Goal: Download file/media

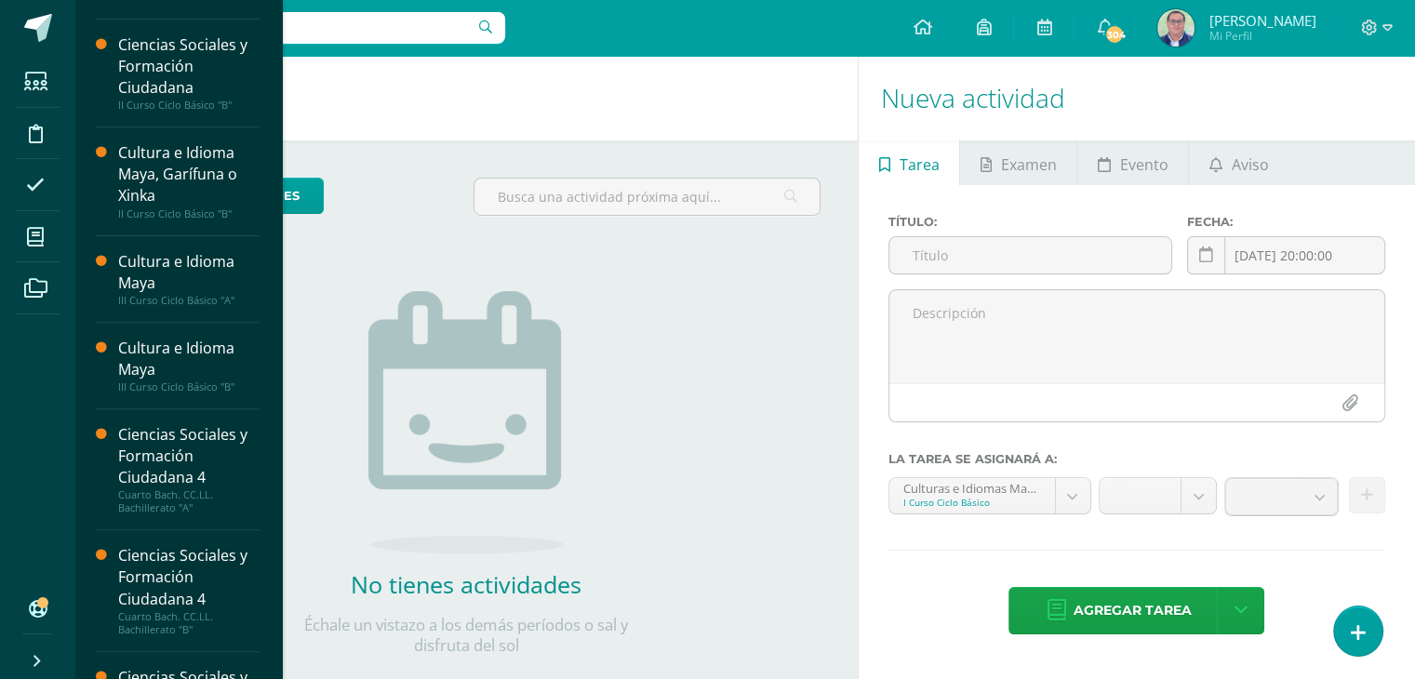
scroll to position [550, 0]
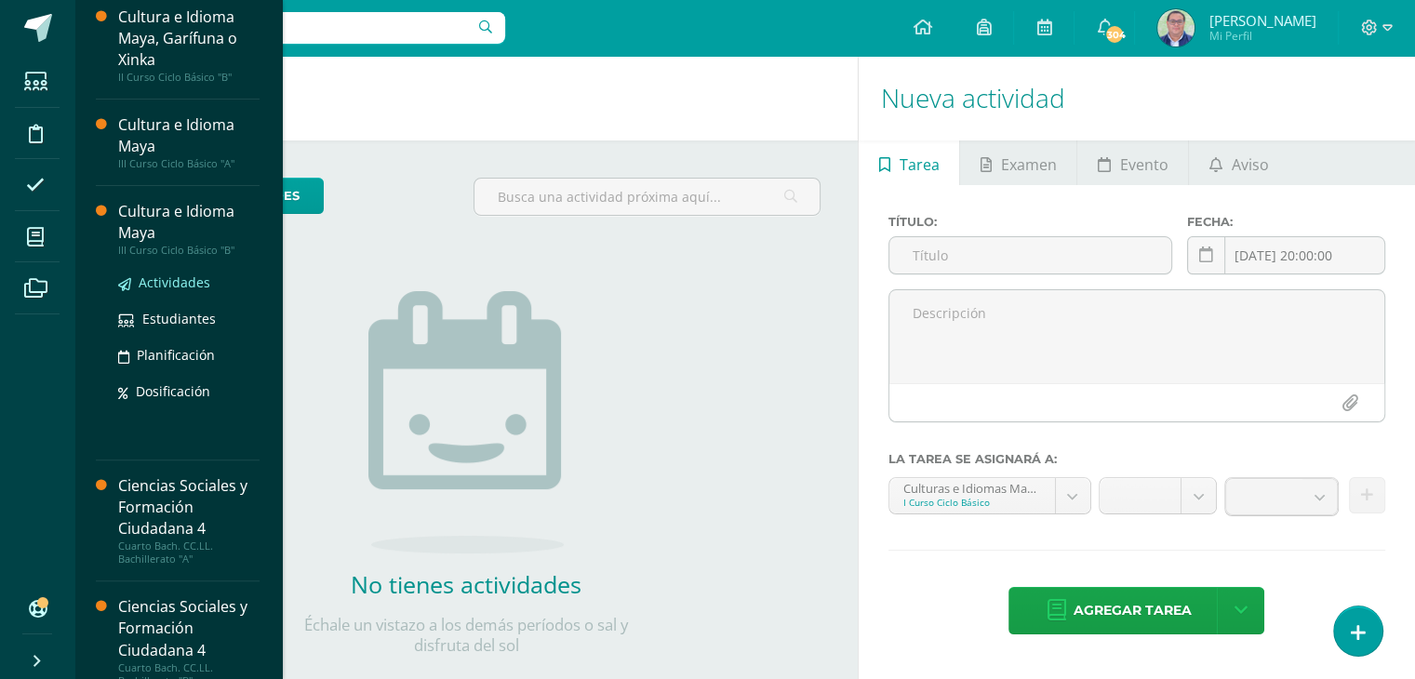
click at [179, 280] on span "Actividades" at bounding box center [175, 283] width 72 height 18
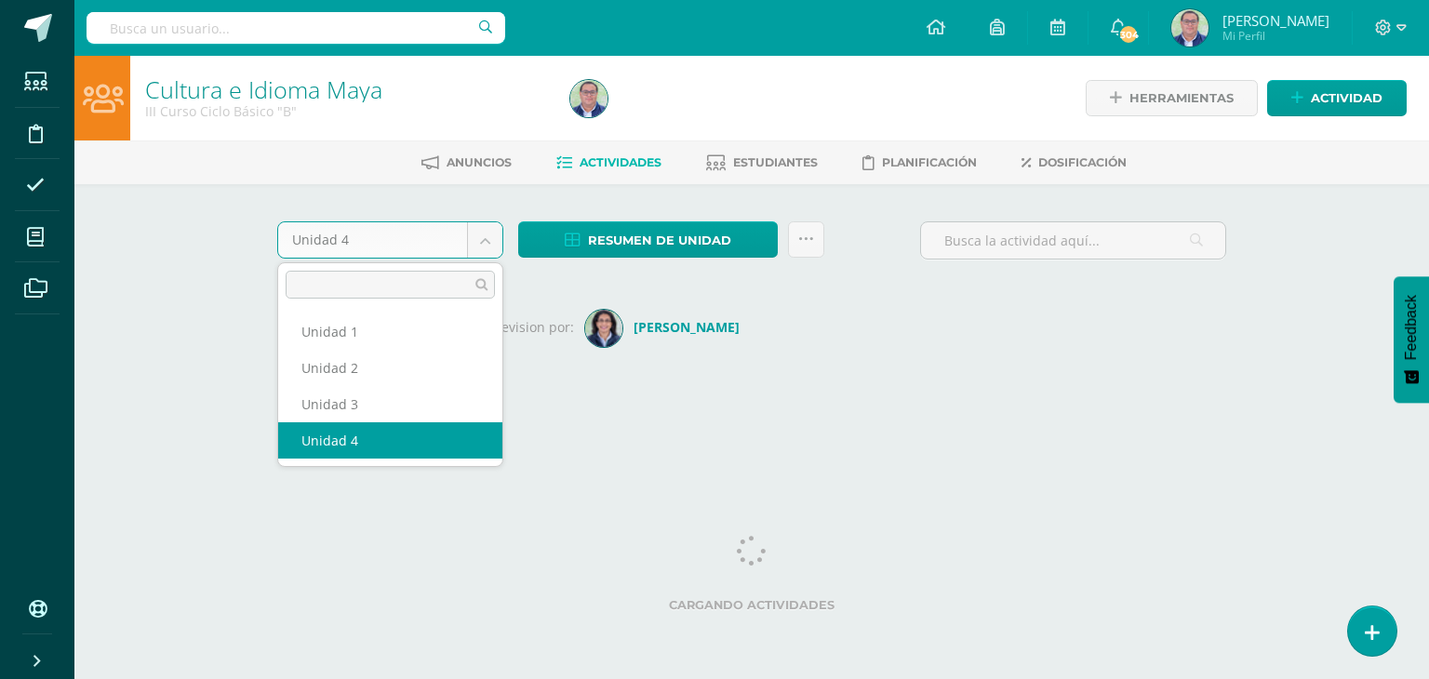
click at [483, 240] on body "Estudiantes Disciplina Asistencia Mis cursos Archivos Soporte Ayuda Reportar un…" at bounding box center [714, 218] width 1429 height 437
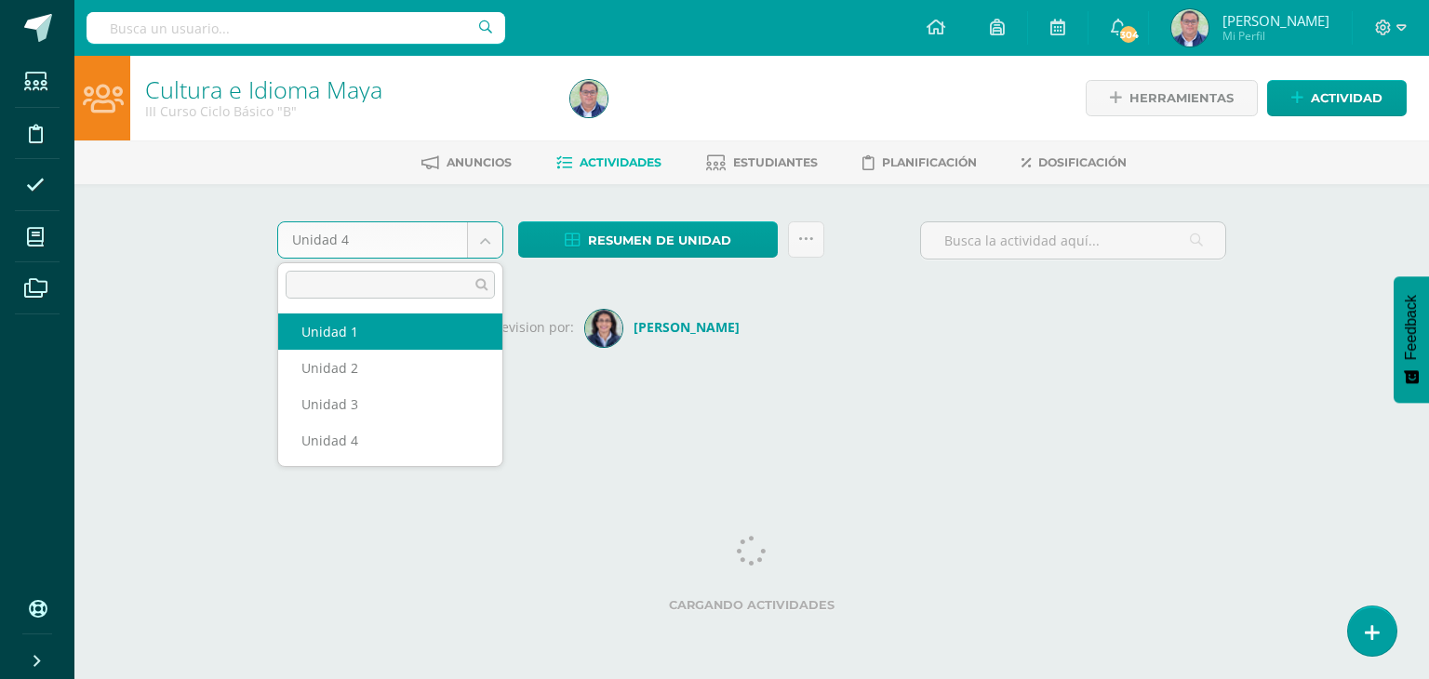
select select "Unidad 1"
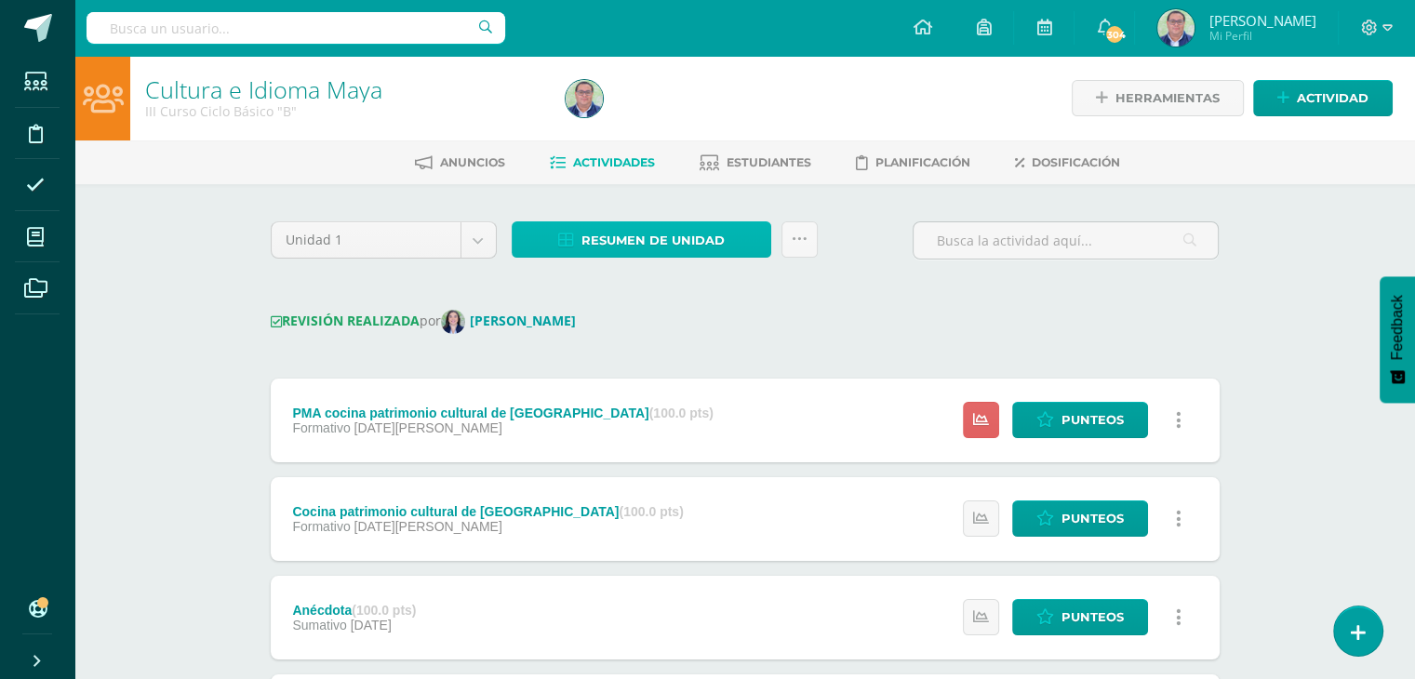
click at [678, 242] on span "Resumen de unidad" at bounding box center [653, 240] width 143 height 34
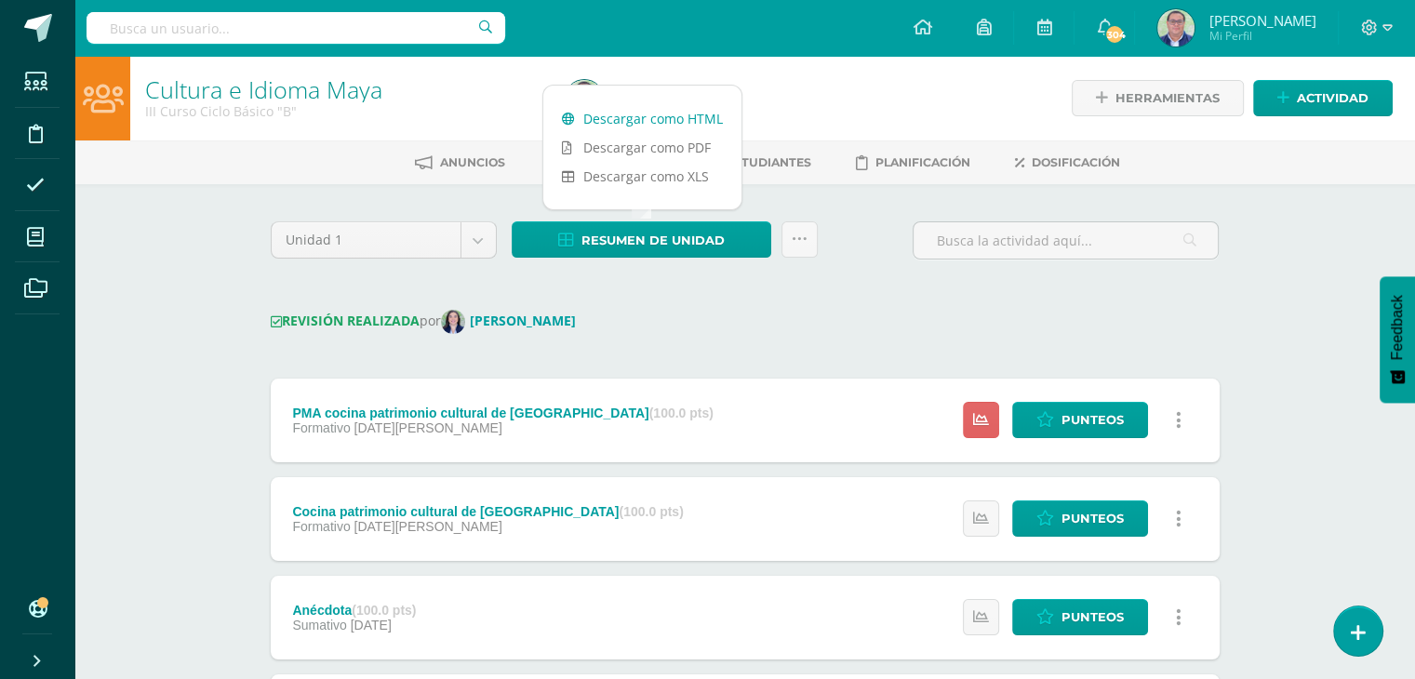
click at [666, 120] on link "Descargar como HTML" at bounding box center [642, 118] width 198 height 29
click at [485, 243] on body "Estudiantes Disciplina Asistencia Mis cursos Archivos Soporte Ayuda Reportar un…" at bounding box center [707, 589] width 1415 height 1178
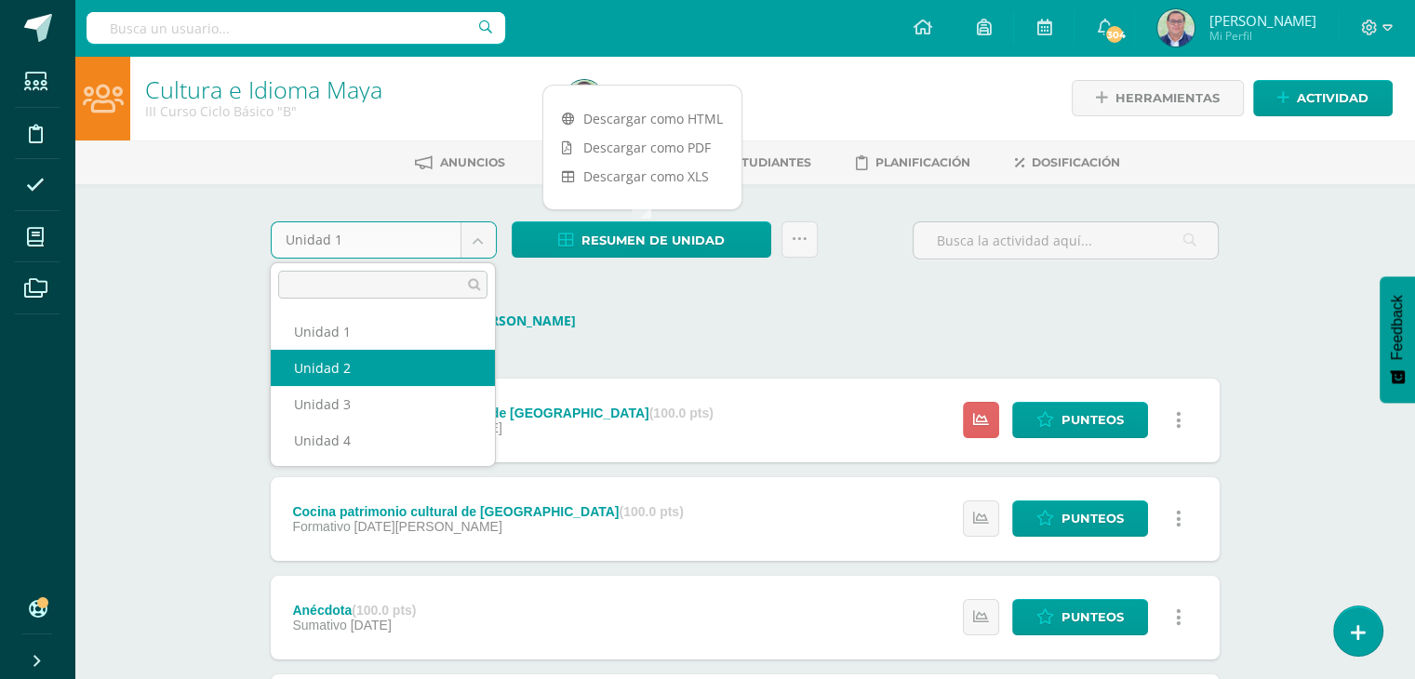
select select "Unidad 2"
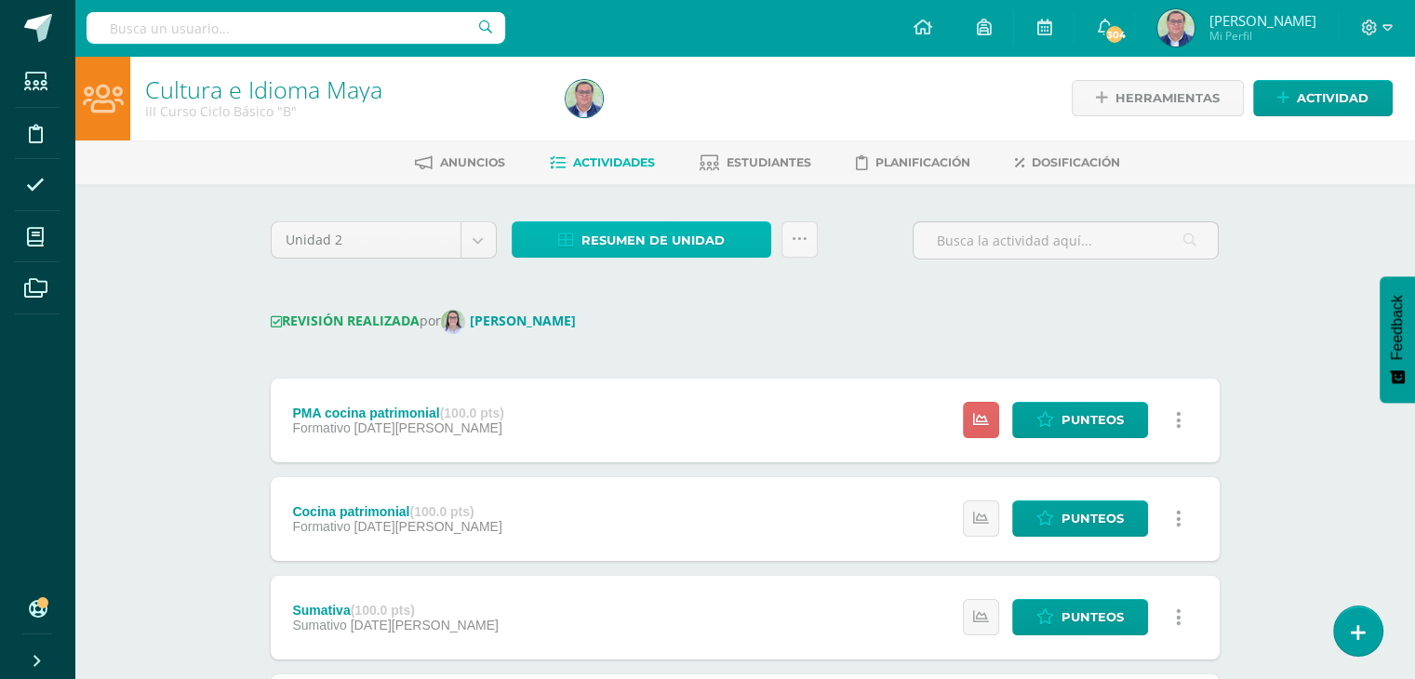
click at [662, 238] on span "Resumen de unidad" at bounding box center [653, 240] width 143 height 34
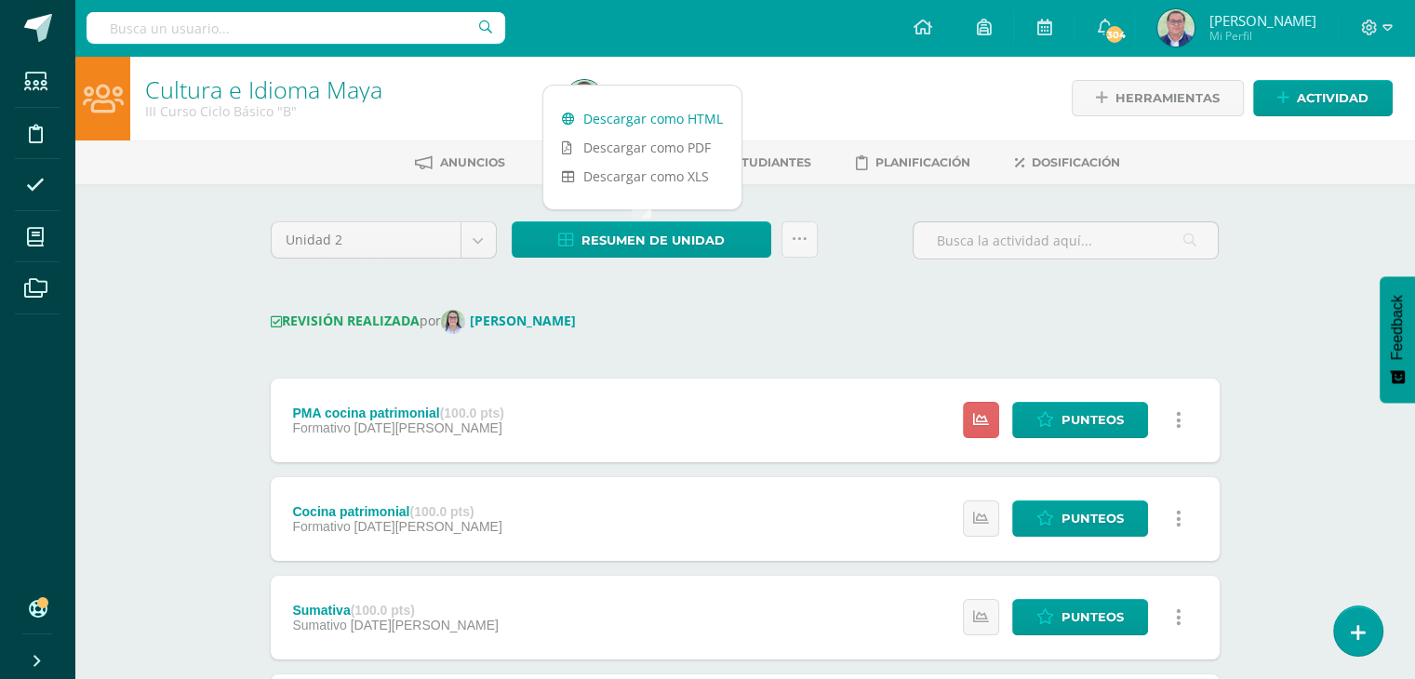
click at [644, 116] on link "Descargar como HTML" at bounding box center [642, 118] width 198 height 29
click at [482, 245] on body "Estudiantes Disciplina Asistencia Mis cursos Archivos Soporte Ayuda Reportar un…" at bounding box center [707, 589] width 1415 height 1178
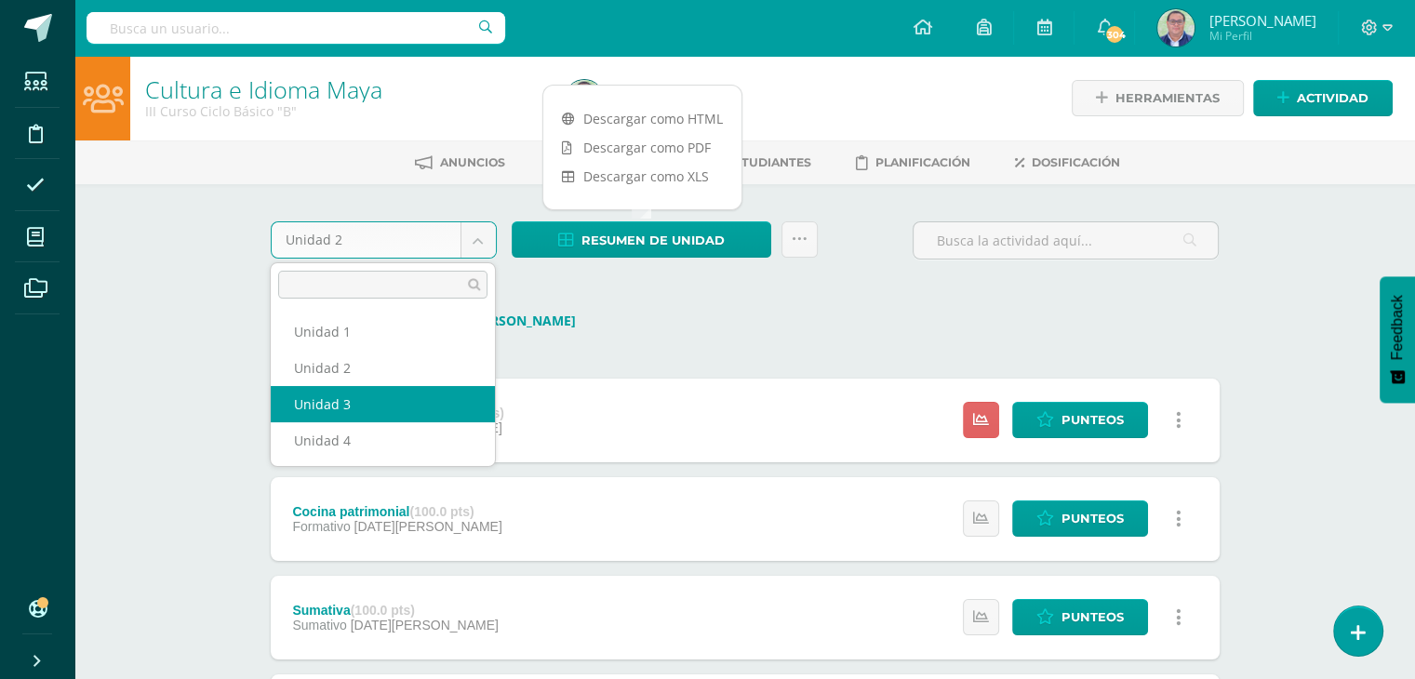
select select "Unidad 3"
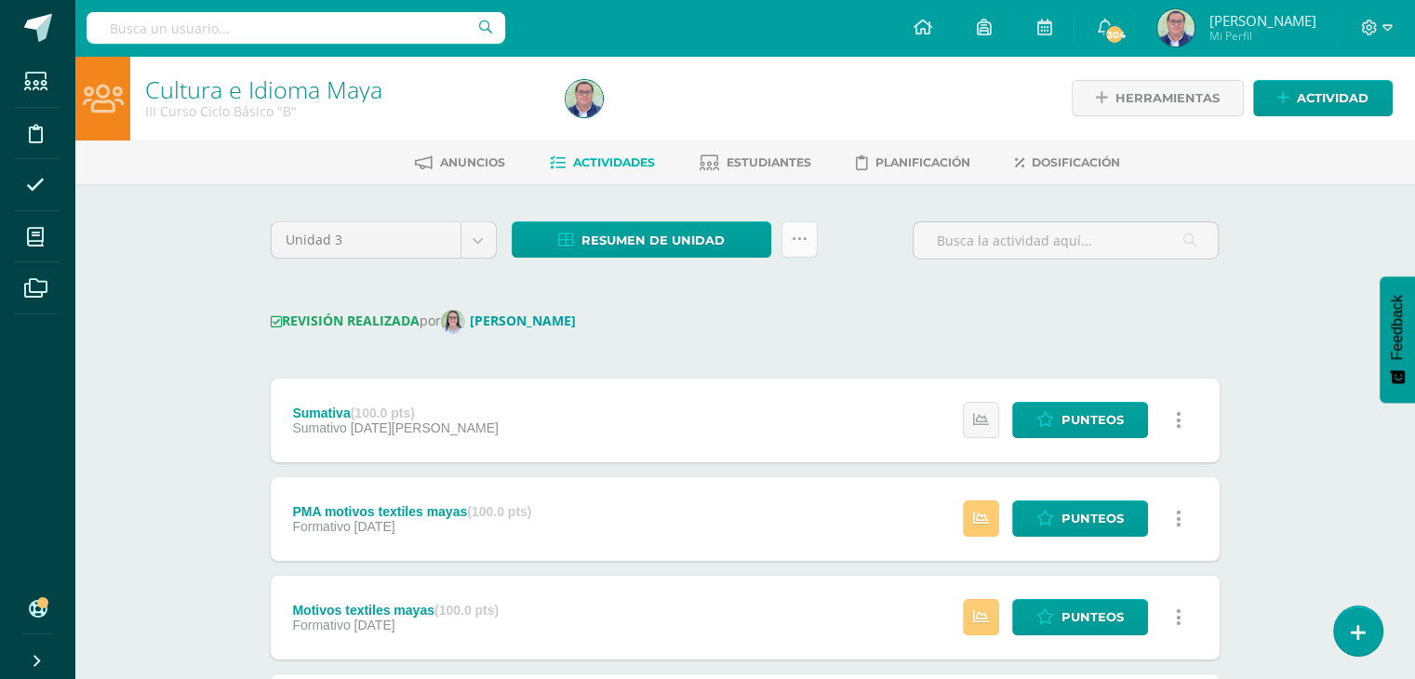
click at [799, 245] on icon at bounding box center [800, 240] width 16 height 16
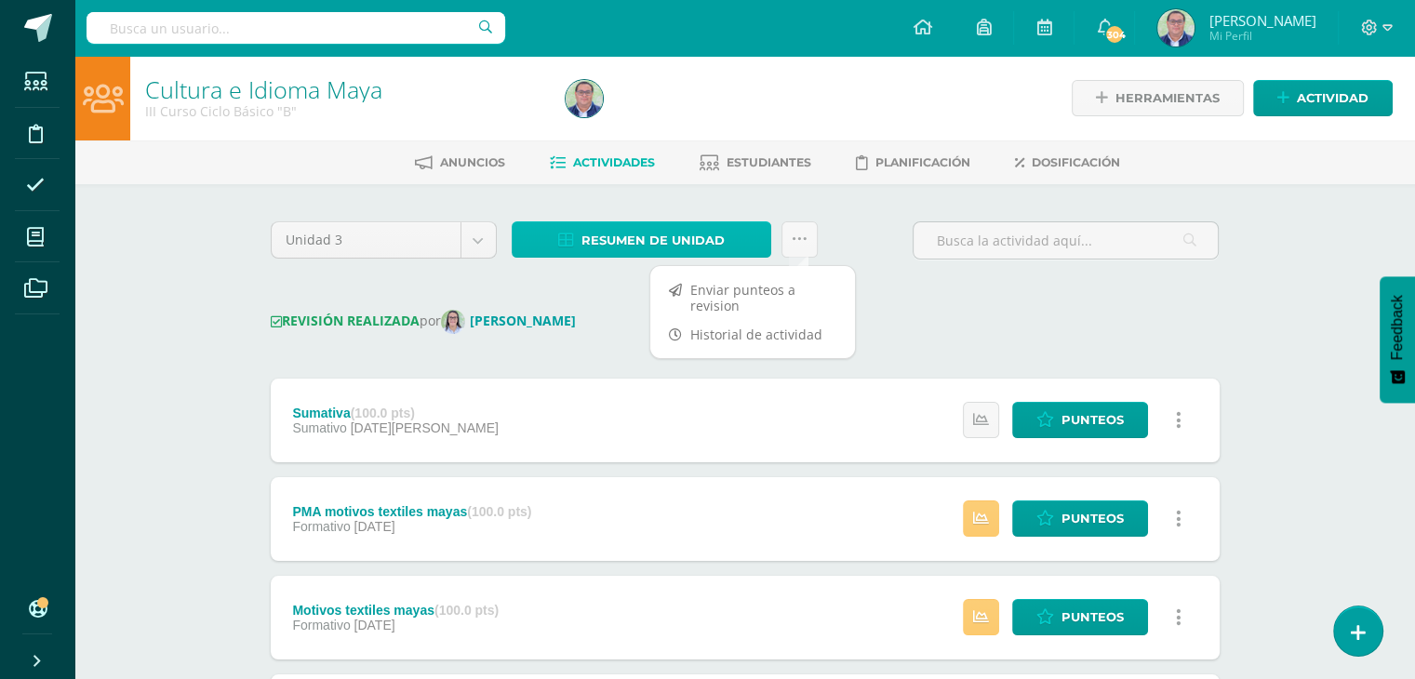
click at [665, 238] on span "Resumen de unidad" at bounding box center [653, 240] width 143 height 34
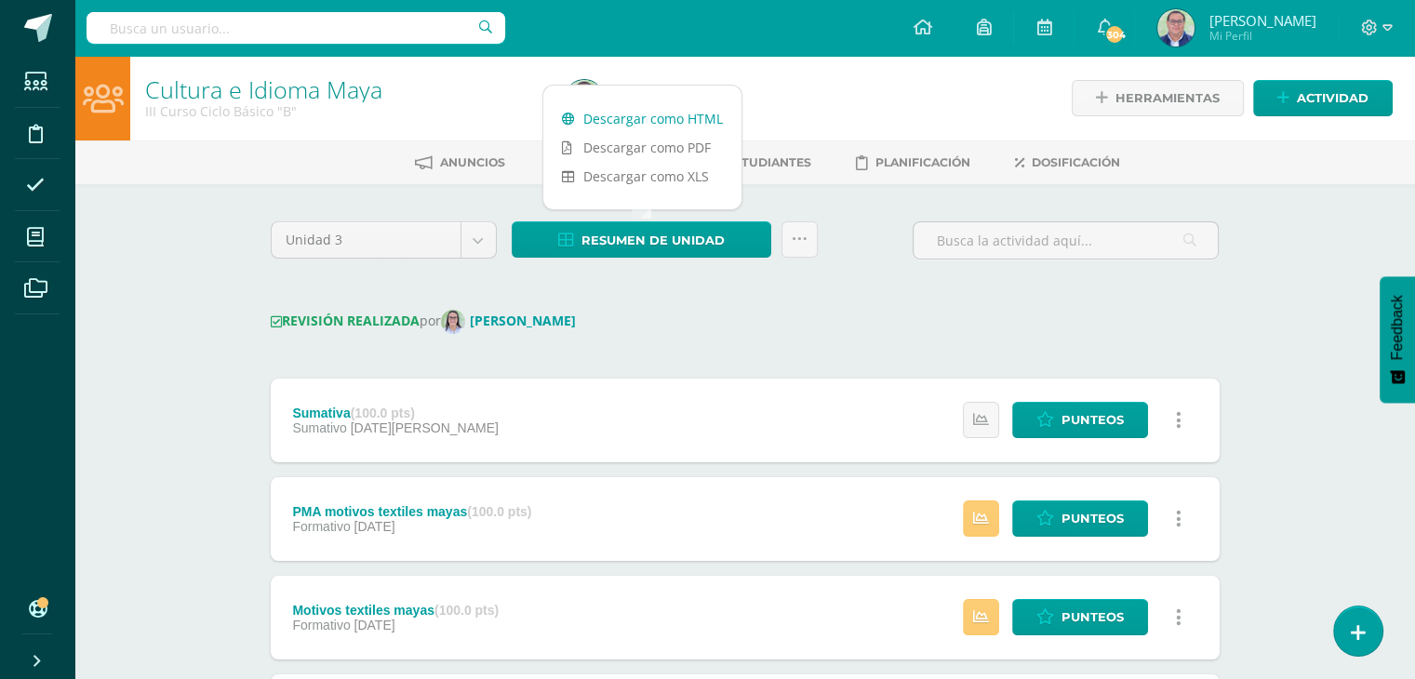
click at [639, 116] on link "Descargar como HTML" at bounding box center [642, 118] width 198 height 29
click at [477, 236] on body "Estudiantes Disciplina Asistencia Mis cursos Archivos Soporte Ayuda Reportar un…" at bounding box center [707, 589] width 1415 height 1178
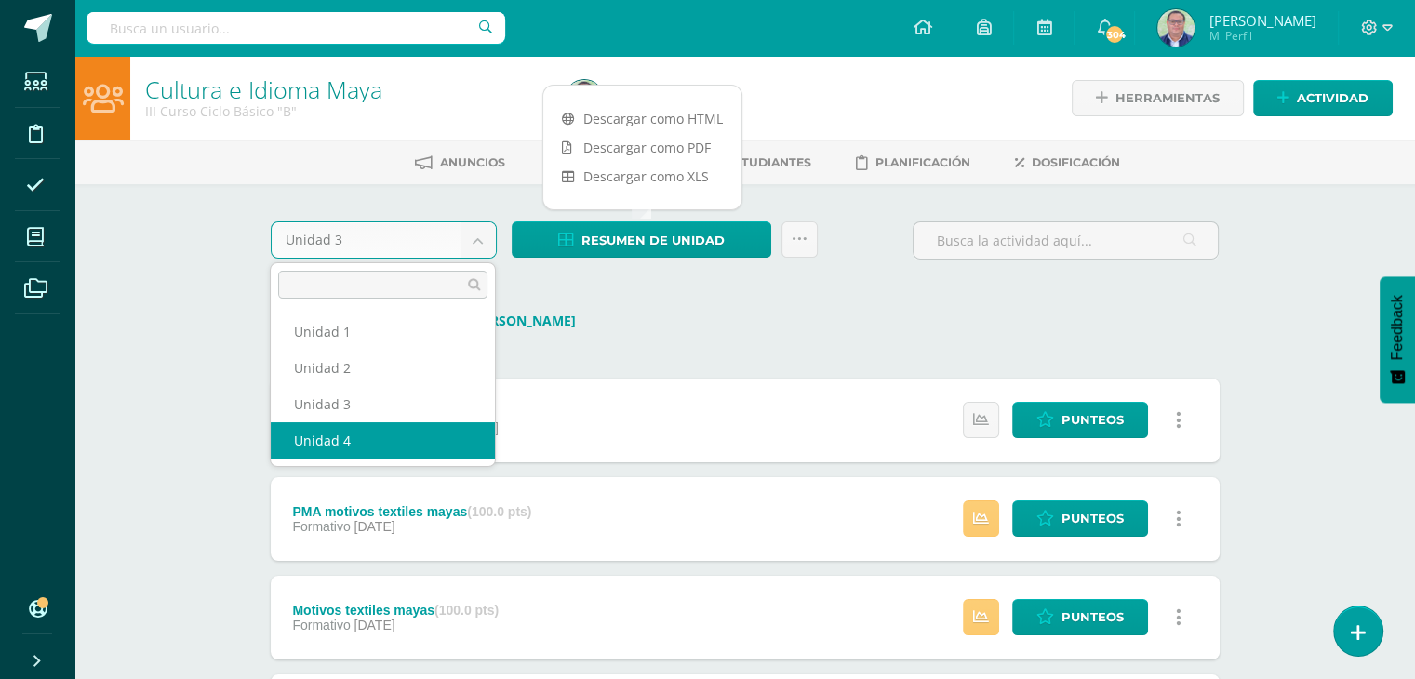
select select "Unidad 4"
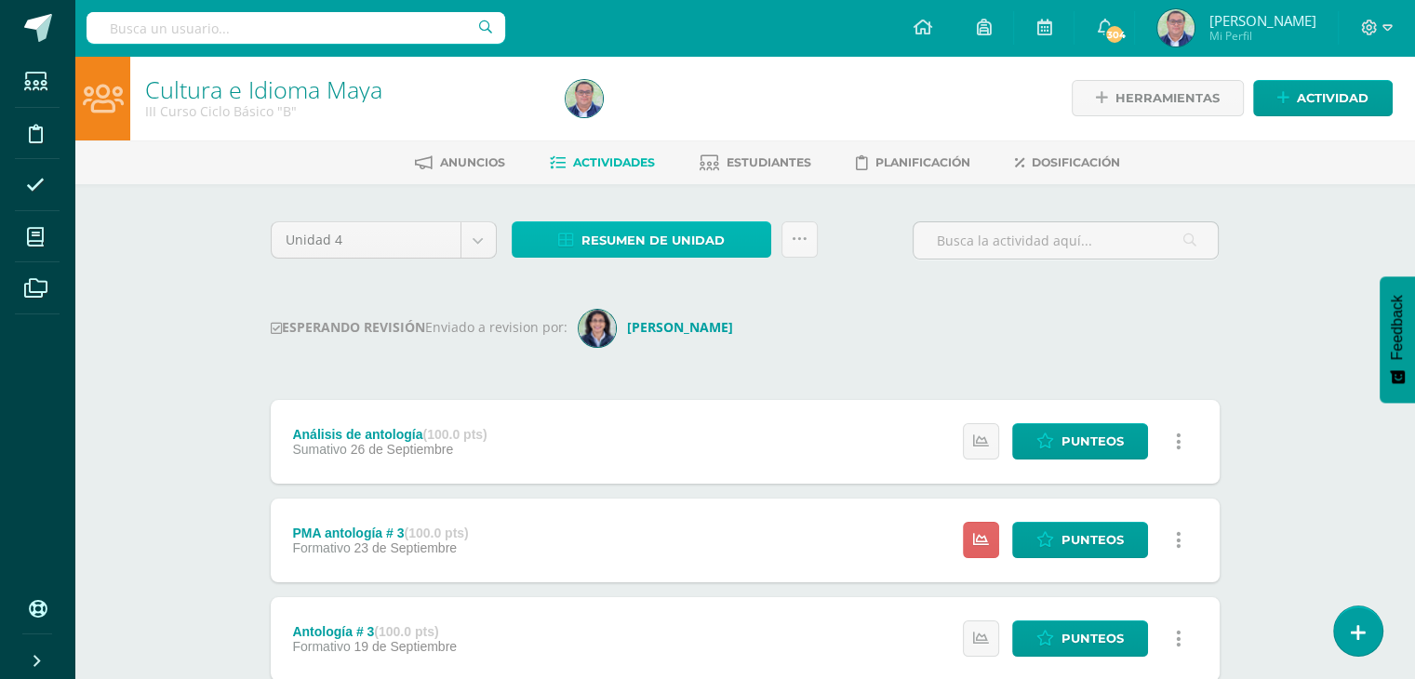
click at [652, 247] on span "Resumen de unidad" at bounding box center [653, 240] width 143 height 34
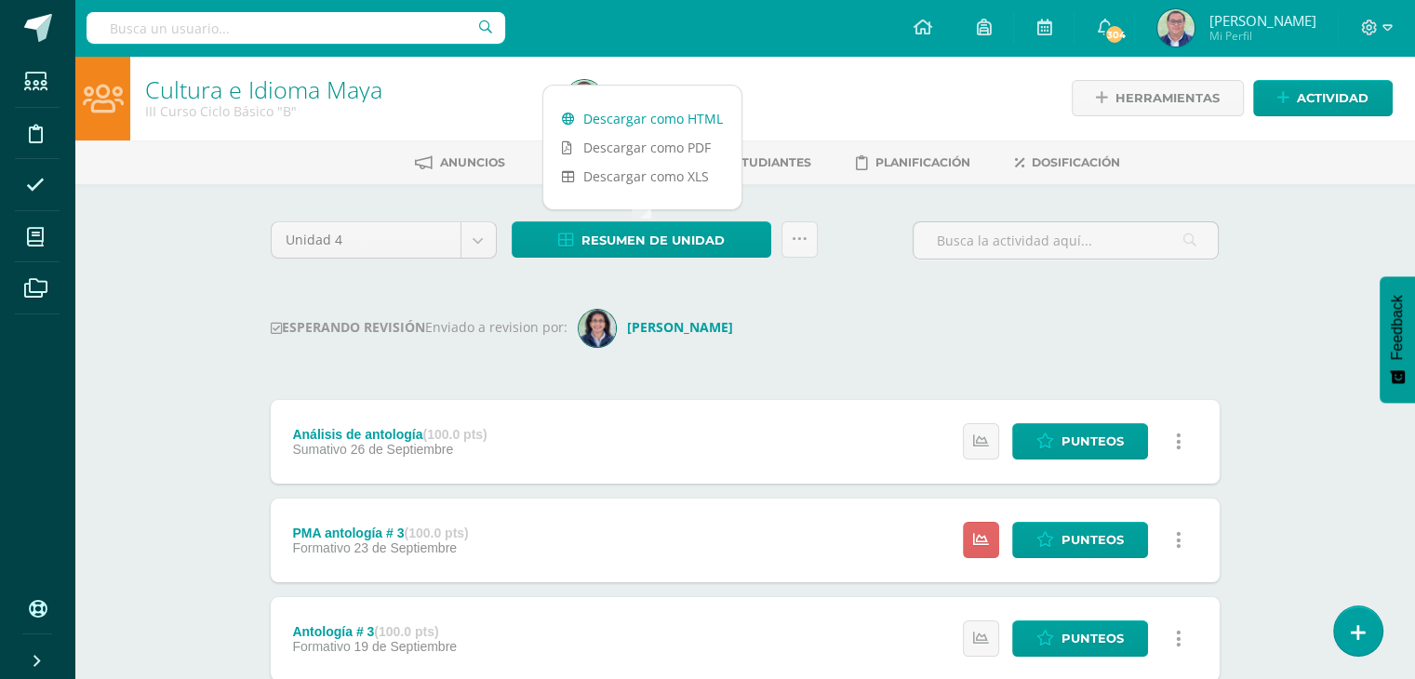
click at [643, 113] on link "Descargar como HTML" at bounding box center [642, 118] width 198 height 29
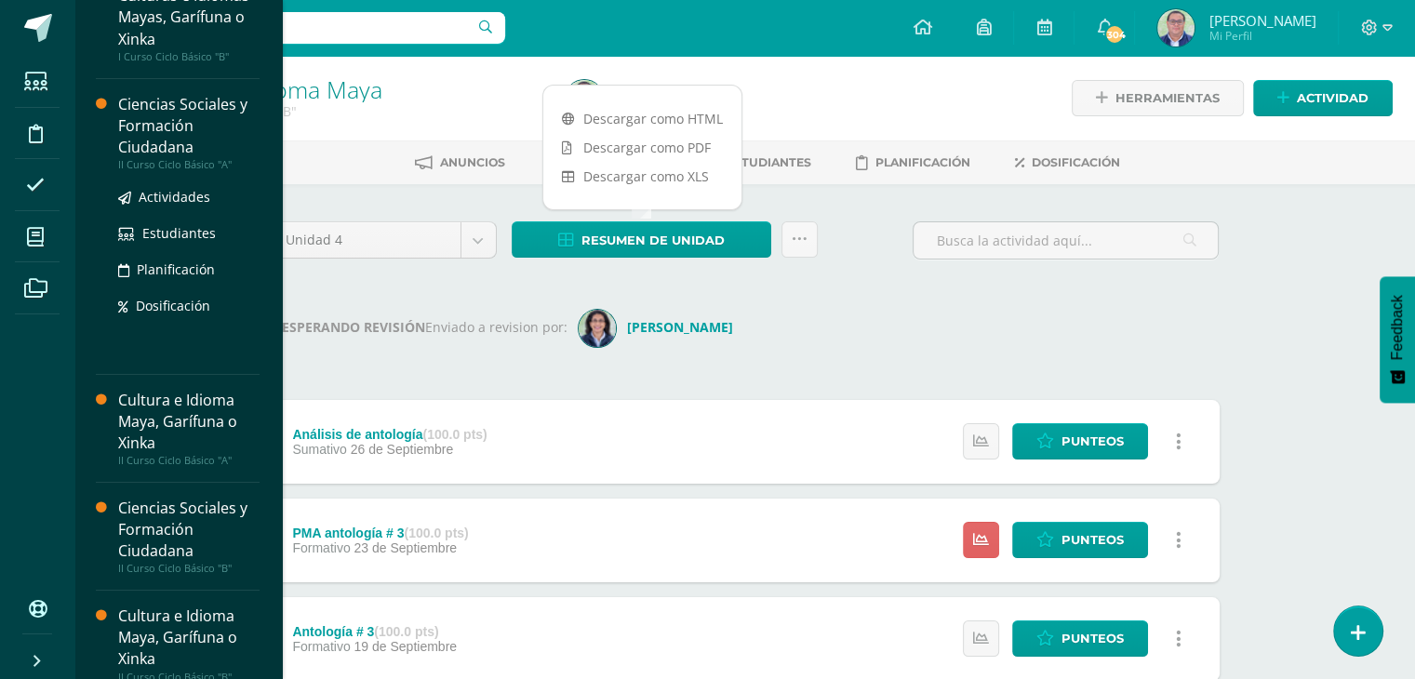
scroll to position [186, 0]
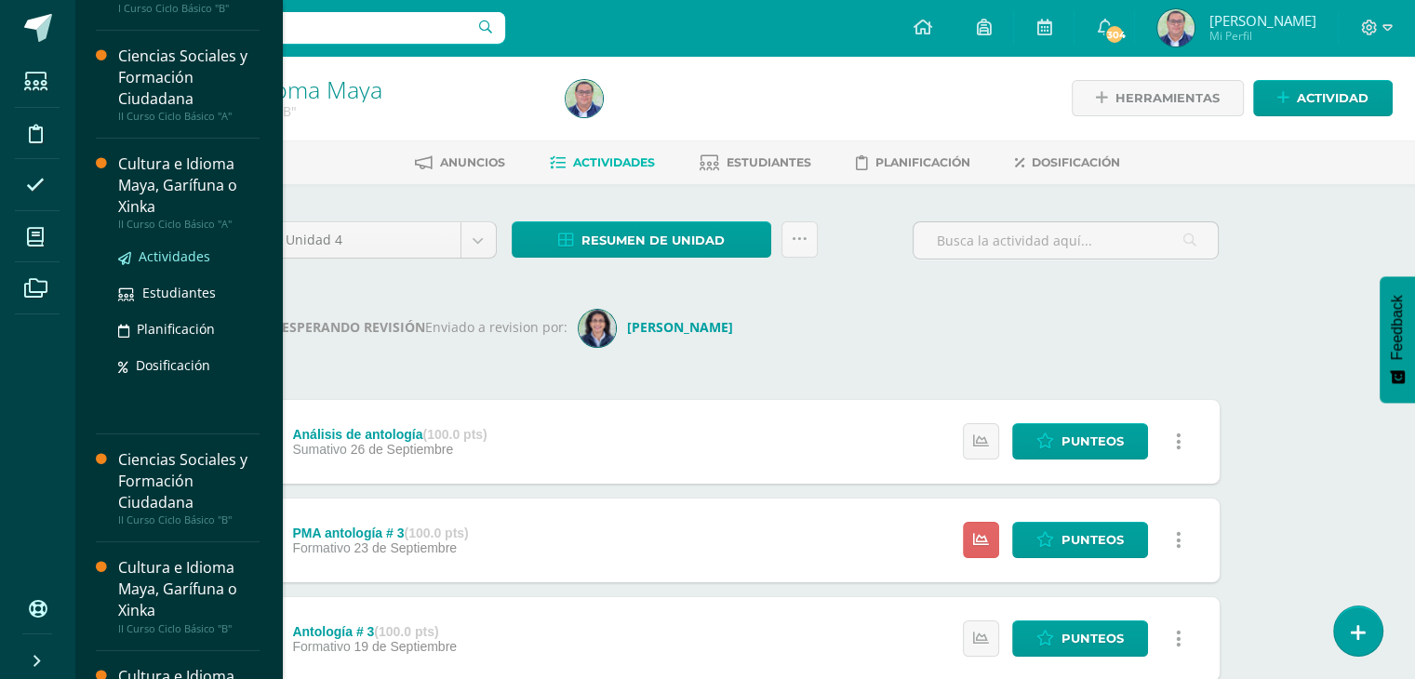
click at [174, 253] on span "Actividades" at bounding box center [175, 257] width 72 height 18
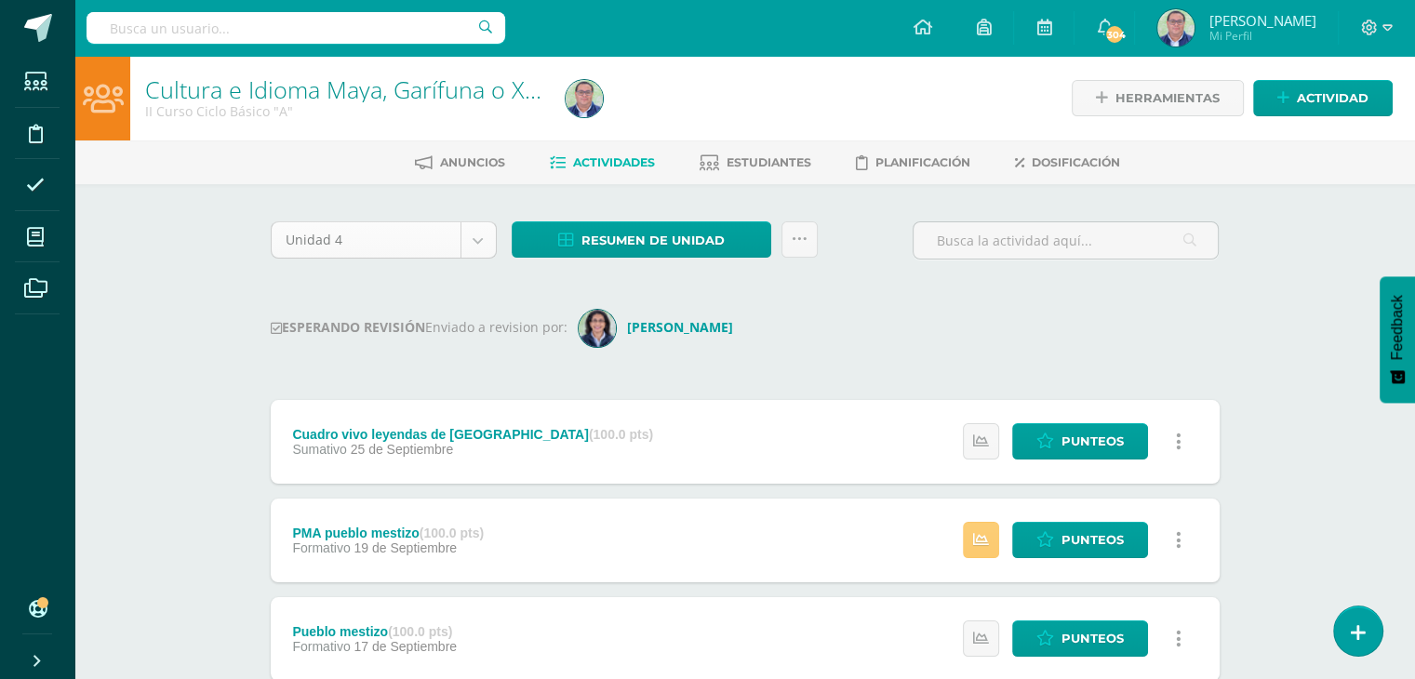
click at [480, 239] on body "Estudiantes Disciplina Asistencia Mis cursos Archivos Soporte Ayuda Reportar un…" at bounding box center [707, 599] width 1415 height 1199
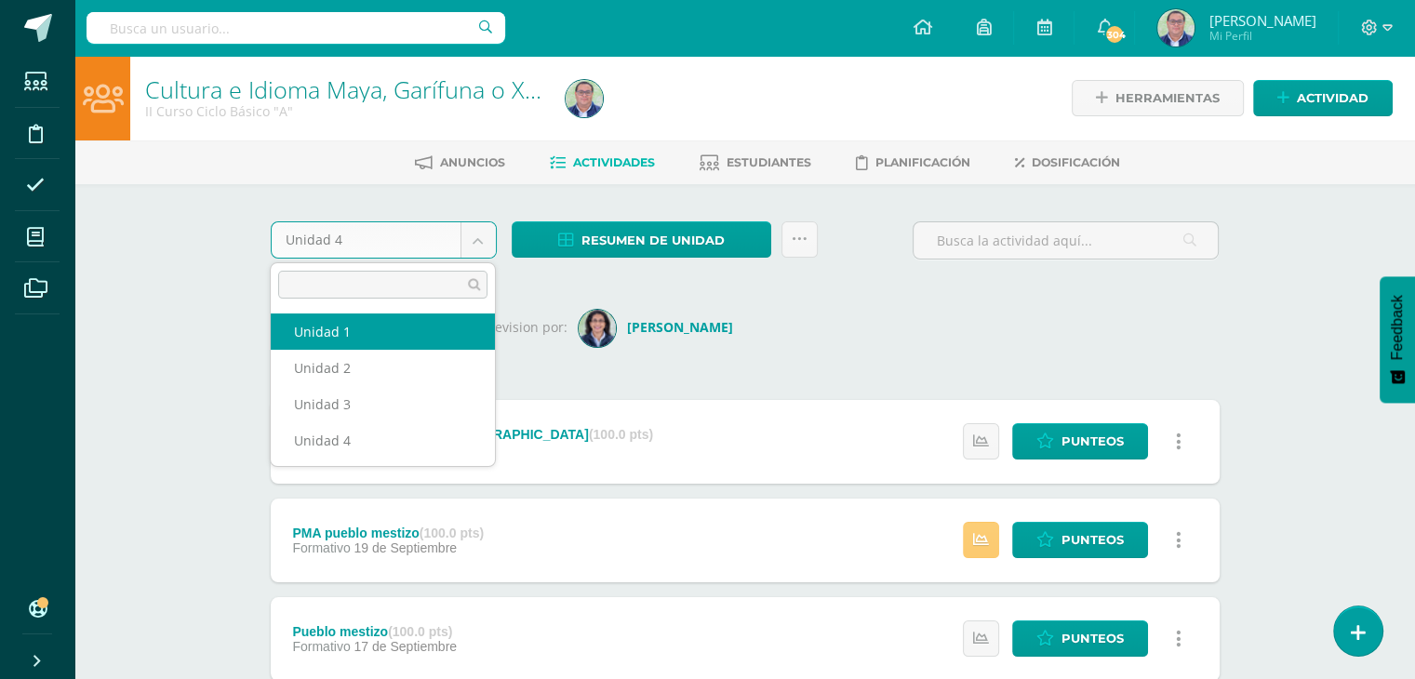
select select "Unidad 1"
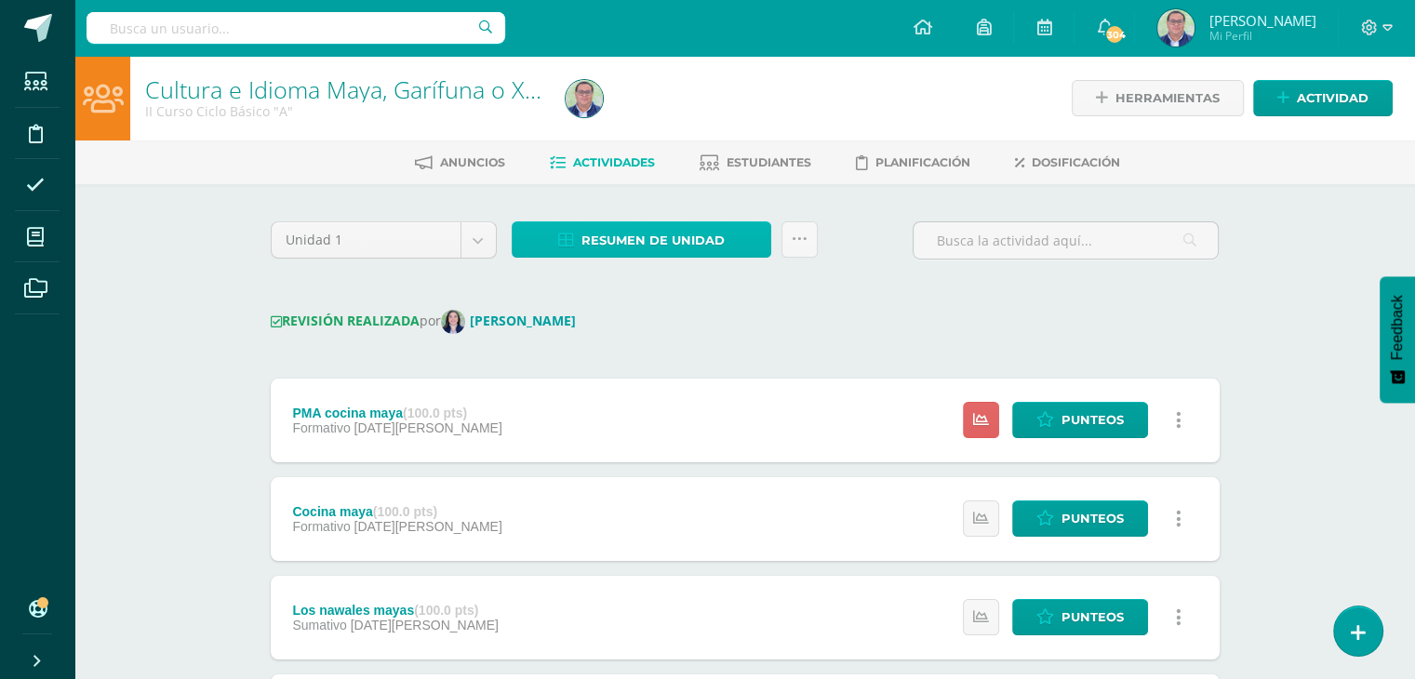
click at [582, 237] on span "Resumen de unidad" at bounding box center [653, 240] width 143 height 34
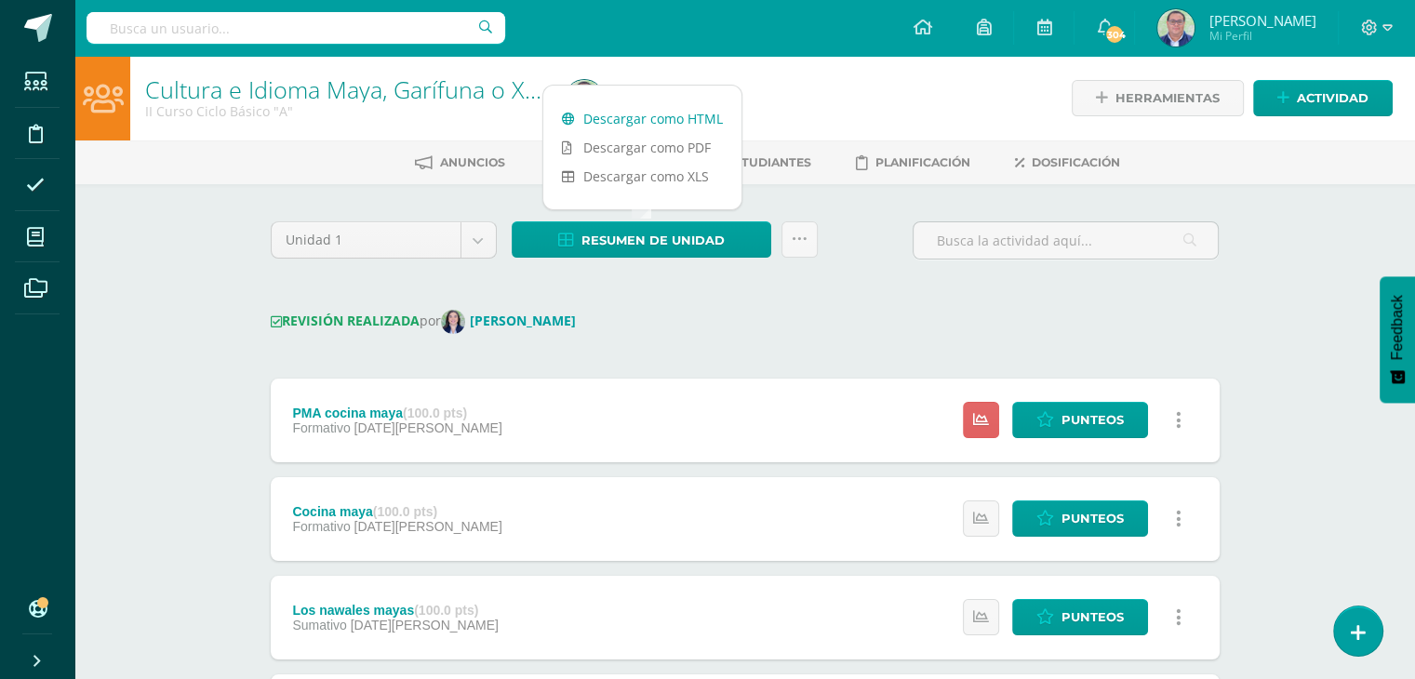
click at [618, 117] on link "Descargar como HTML" at bounding box center [642, 118] width 198 height 29
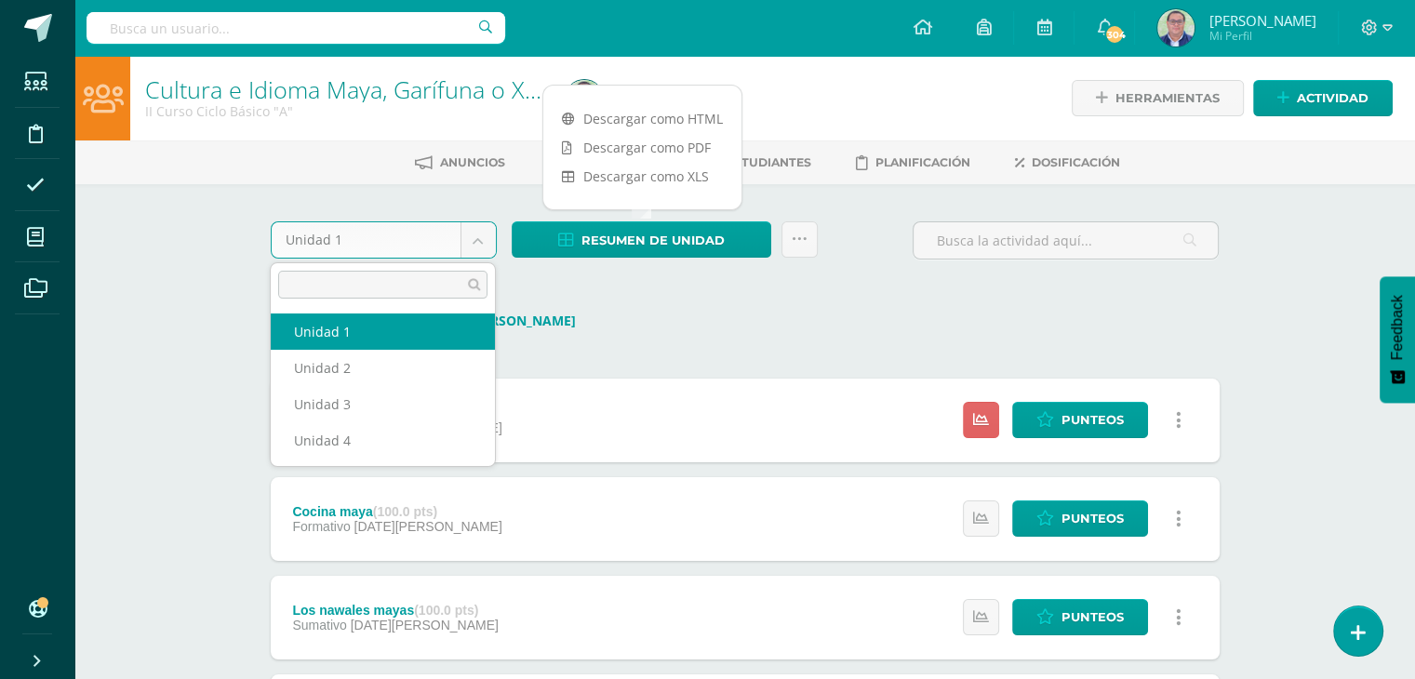
click at [485, 246] on body "Estudiantes Disciplina Asistencia Mis cursos Archivos Soporte Ayuda Reportar un…" at bounding box center [707, 589] width 1415 height 1178
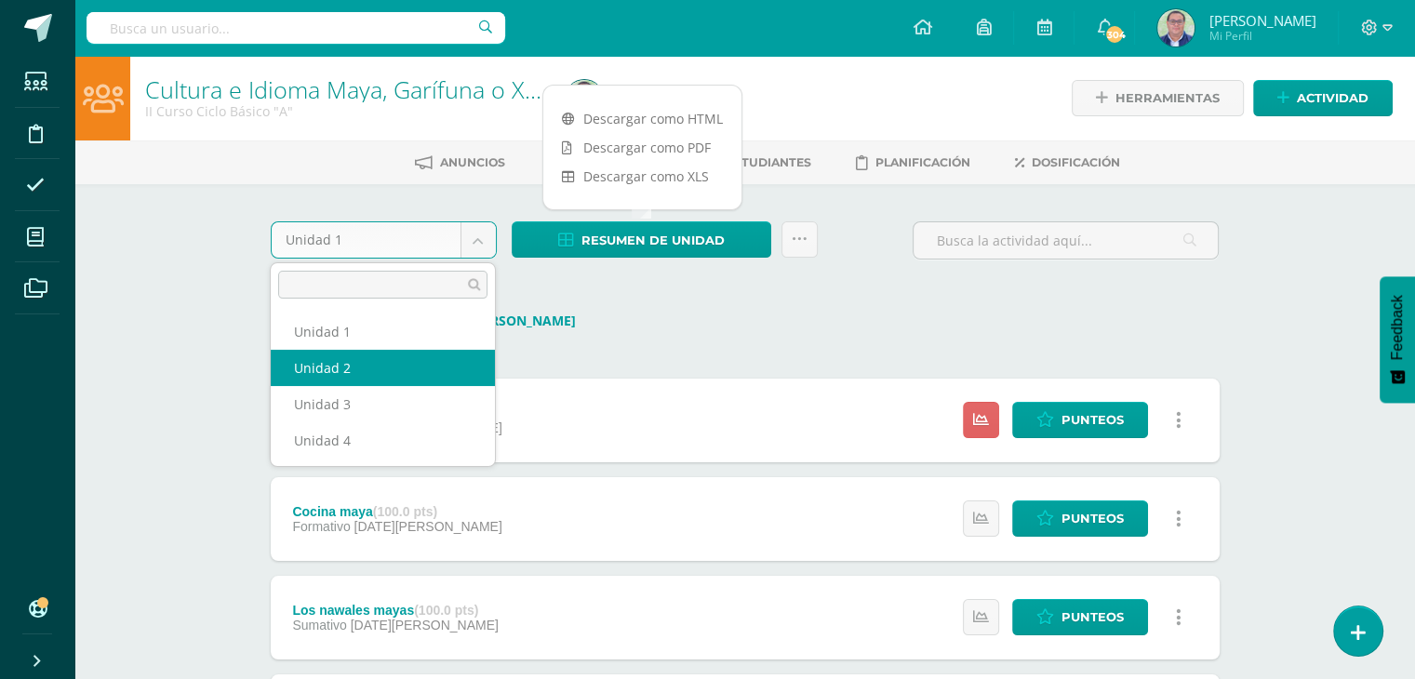
select select "Unidad 2"
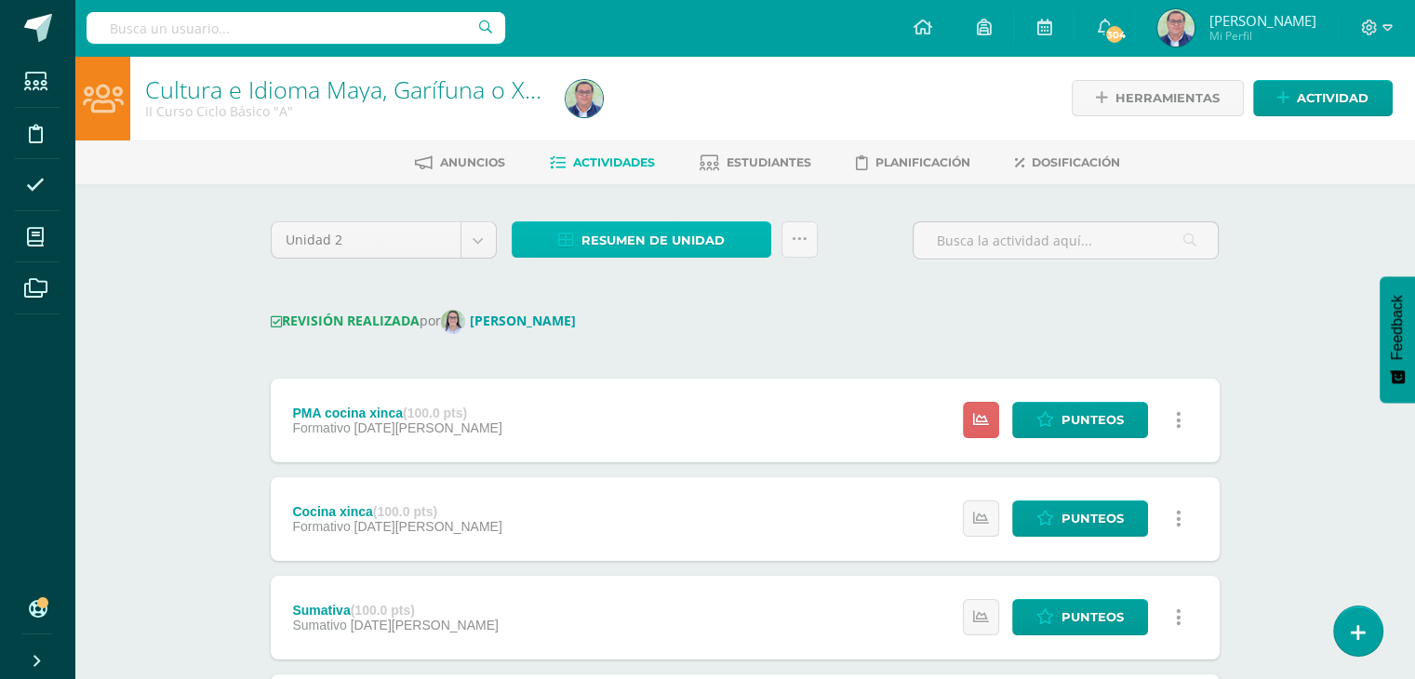
click at [659, 240] on span "Resumen de unidad" at bounding box center [653, 240] width 143 height 34
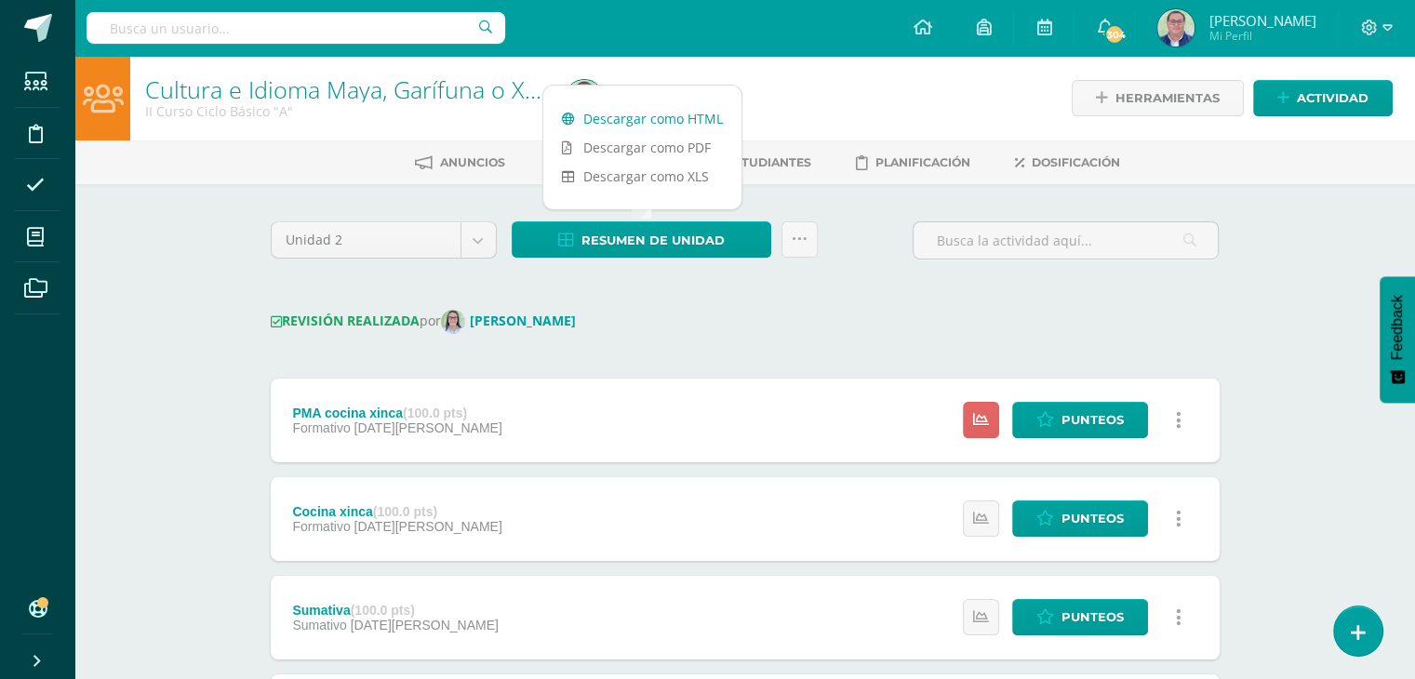
click at [670, 118] on link "Descargar como HTML" at bounding box center [642, 118] width 198 height 29
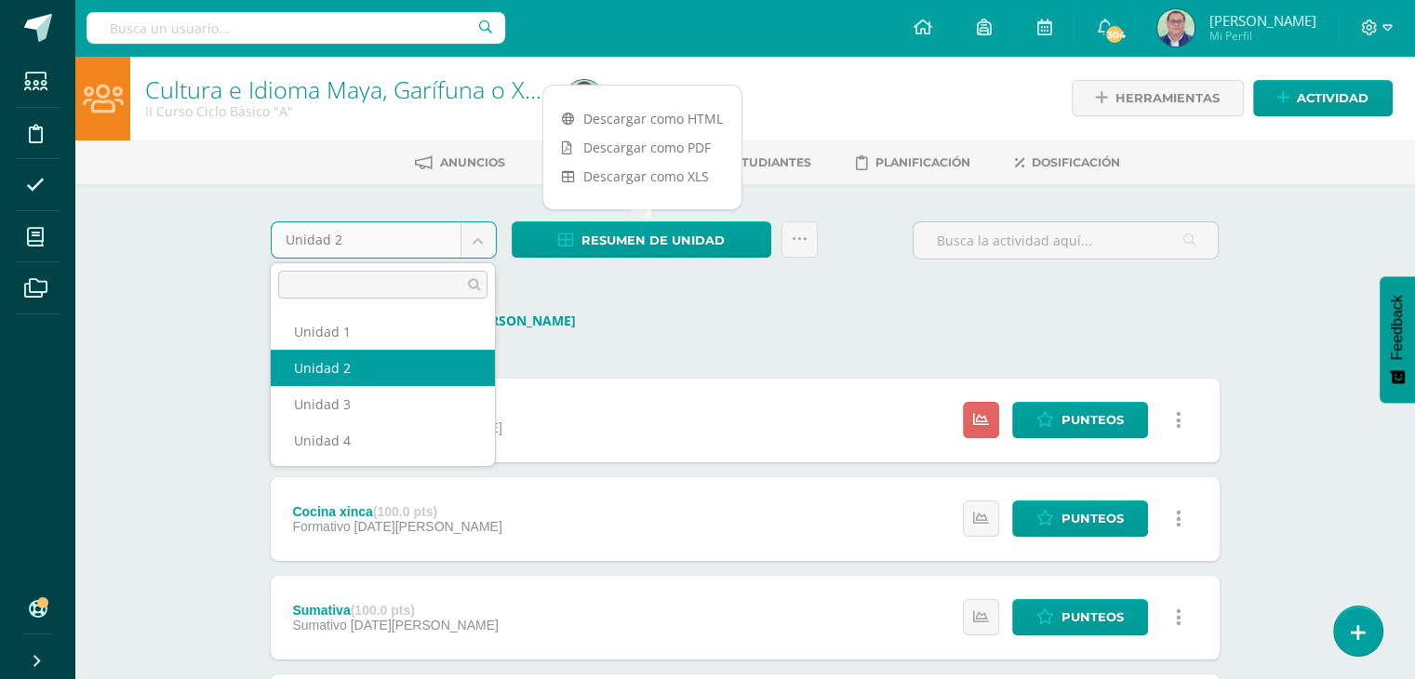
drag, startPoint x: 476, startPoint y: 247, endPoint x: 461, endPoint y: 280, distance: 37.0
click at [476, 247] on body "Estudiantes Disciplina Asistencia Mis cursos Archivos Soporte Ayuda Reportar un…" at bounding box center [707, 687] width 1415 height 1375
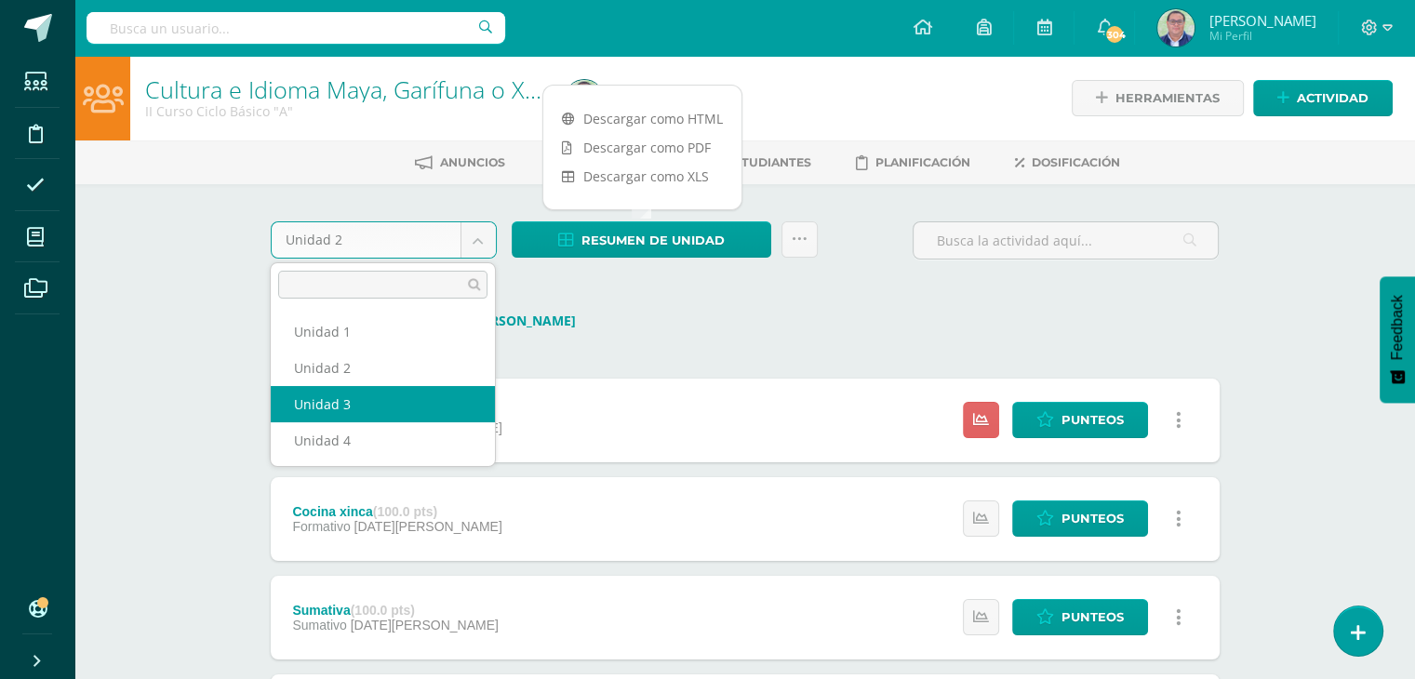
select select "Unidad 3"
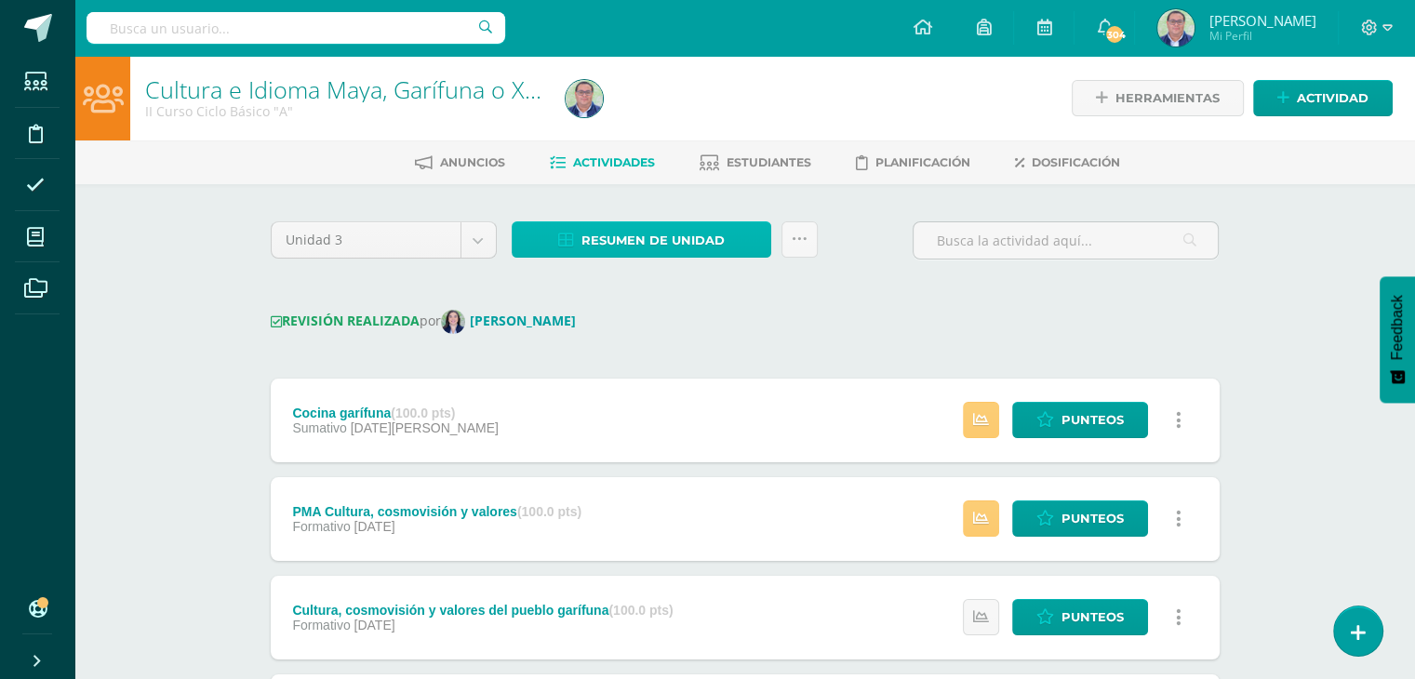
click at [666, 241] on span "Resumen de unidad" at bounding box center [653, 240] width 143 height 34
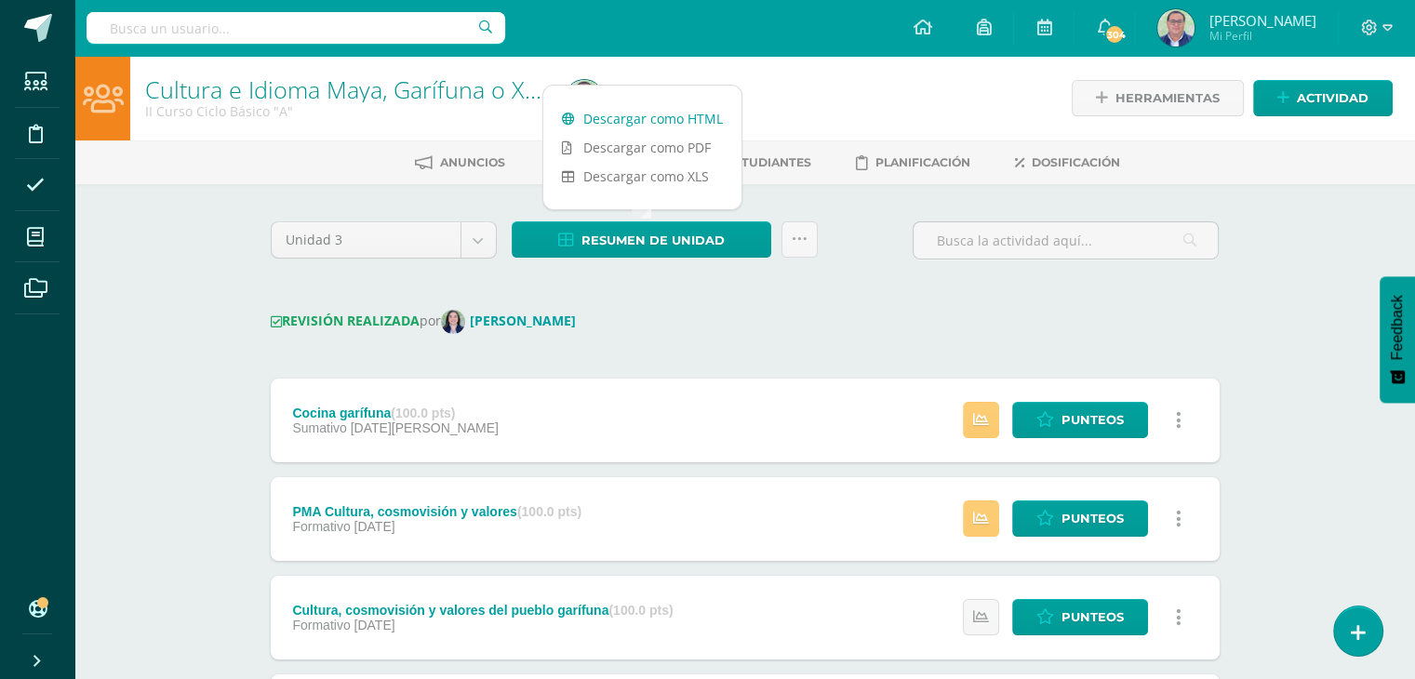
click at [628, 114] on link "Descargar como HTML" at bounding box center [642, 118] width 198 height 29
click at [475, 250] on body "Estudiantes Disciplina Asistencia Mis cursos Archivos Soporte Ayuda Reportar un…" at bounding box center [707, 589] width 1415 height 1178
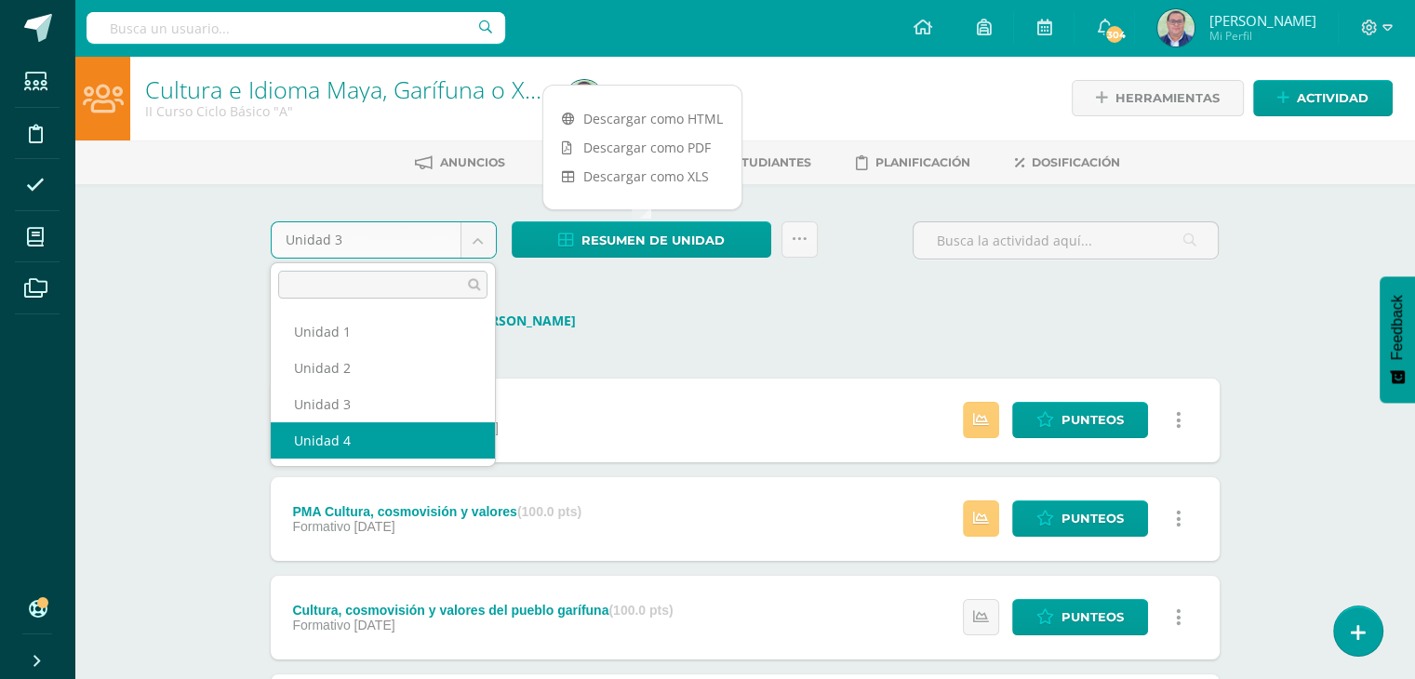
select select "Unidad 4"
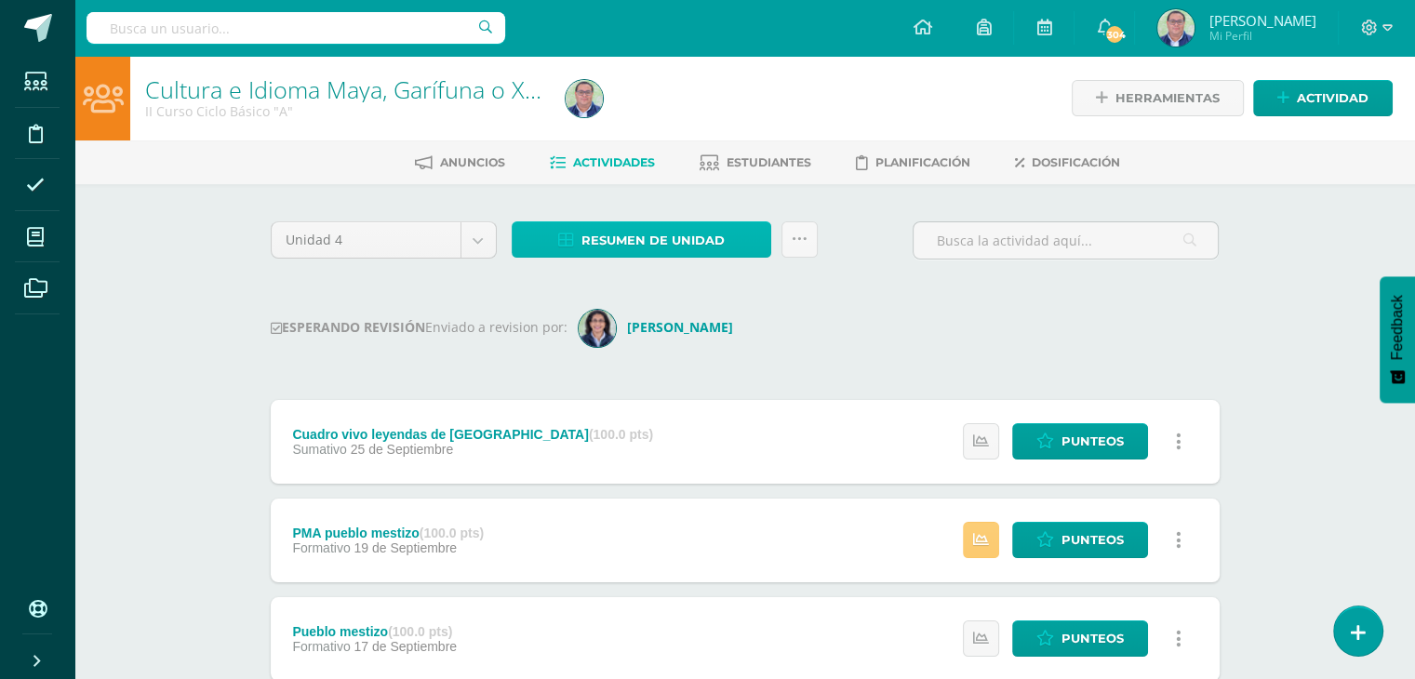
click at [653, 243] on span "Resumen de unidad" at bounding box center [653, 240] width 143 height 34
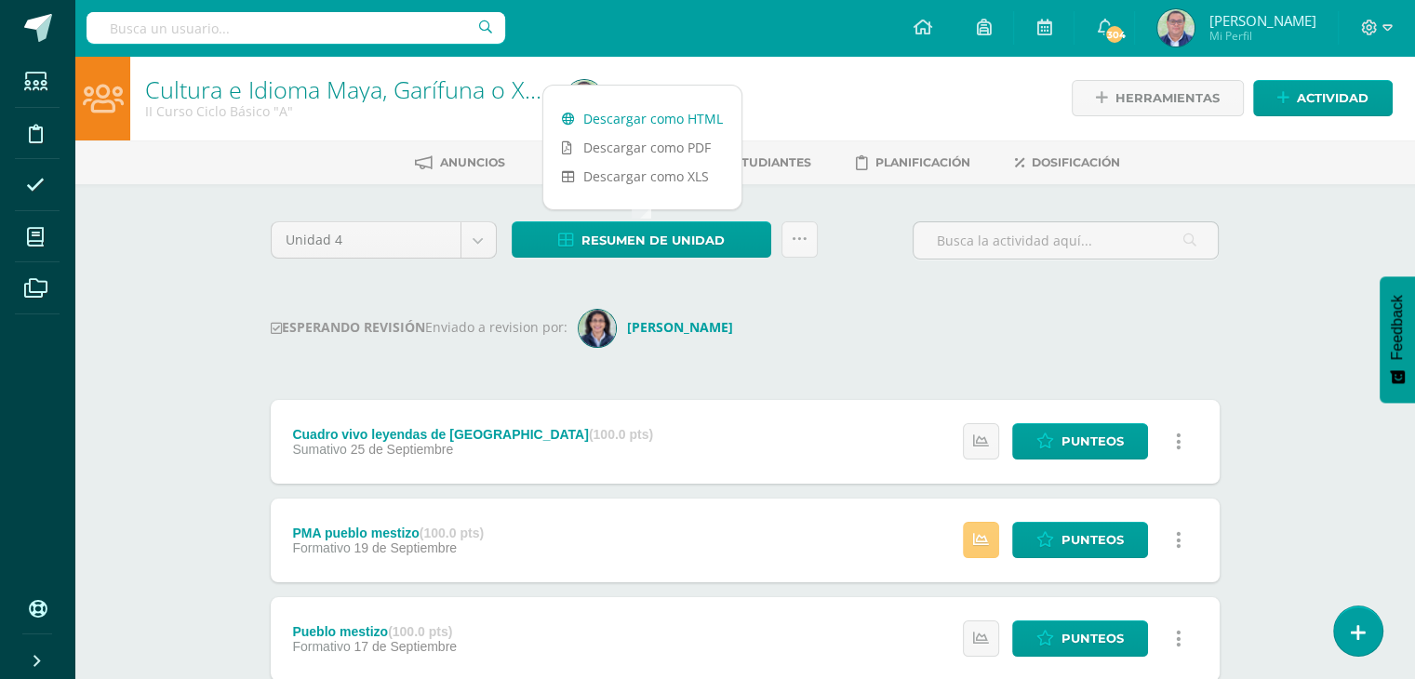
click at [646, 120] on link "Descargar como HTML" at bounding box center [642, 118] width 198 height 29
click at [476, 238] on body "Estudiantes Disciplina Asistencia Mis cursos Archivos Soporte Ayuda Reportar un…" at bounding box center [707, 599] width 1415 height 1199
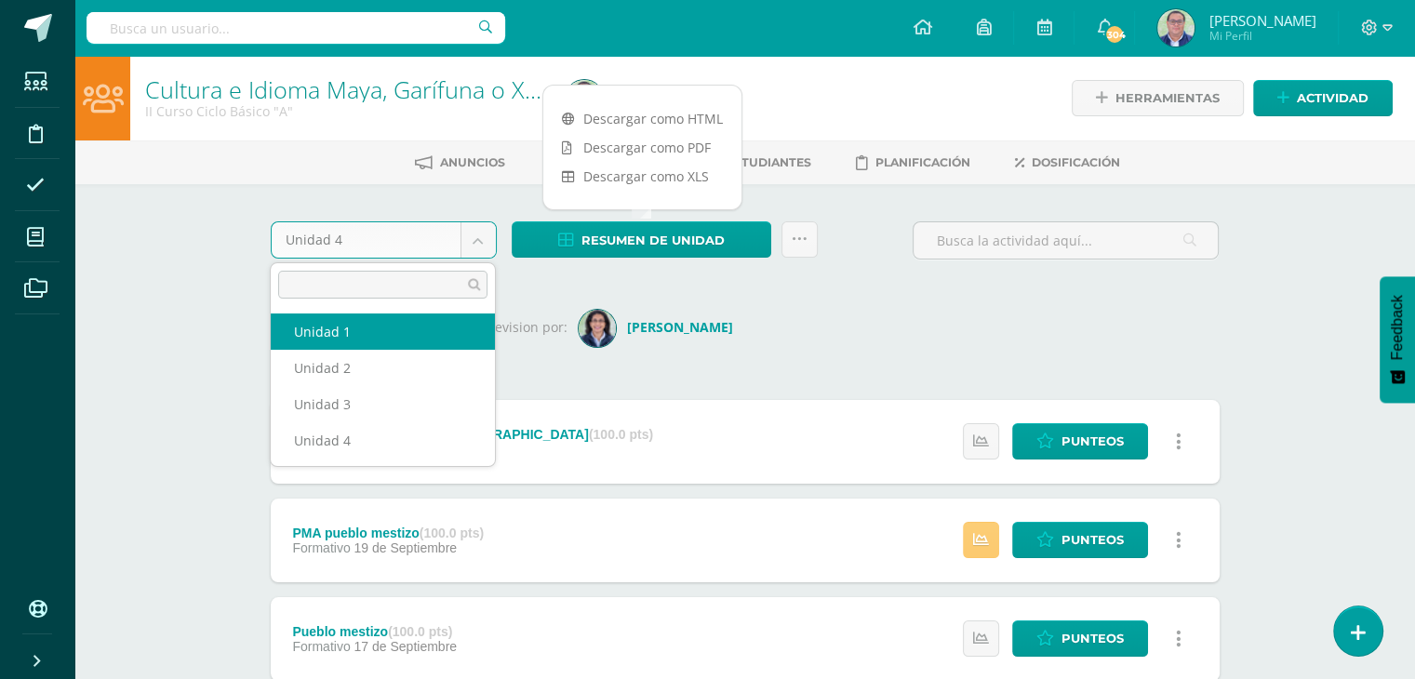
select select "Unidad 1"
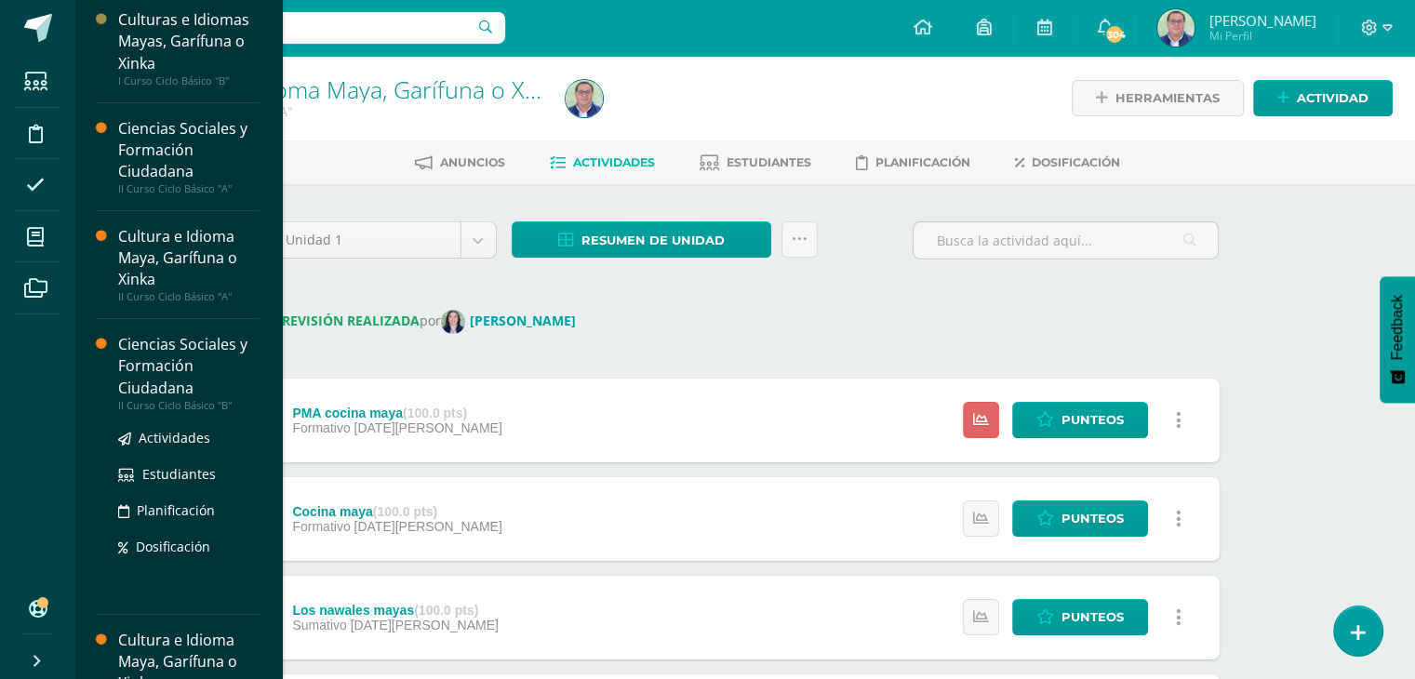
scroll to position [186, 0]
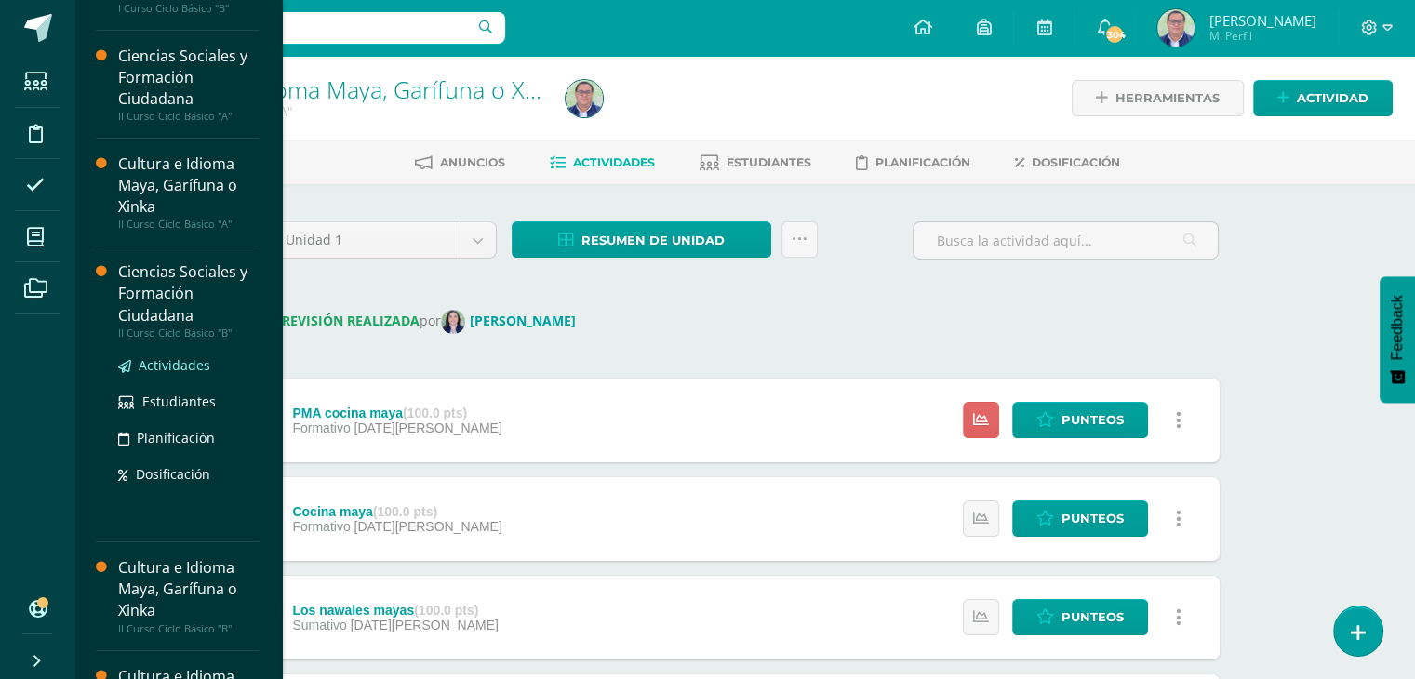
click at [170, 362] on span "Actividades" at bounding box center [175, 365] width 72 height 18
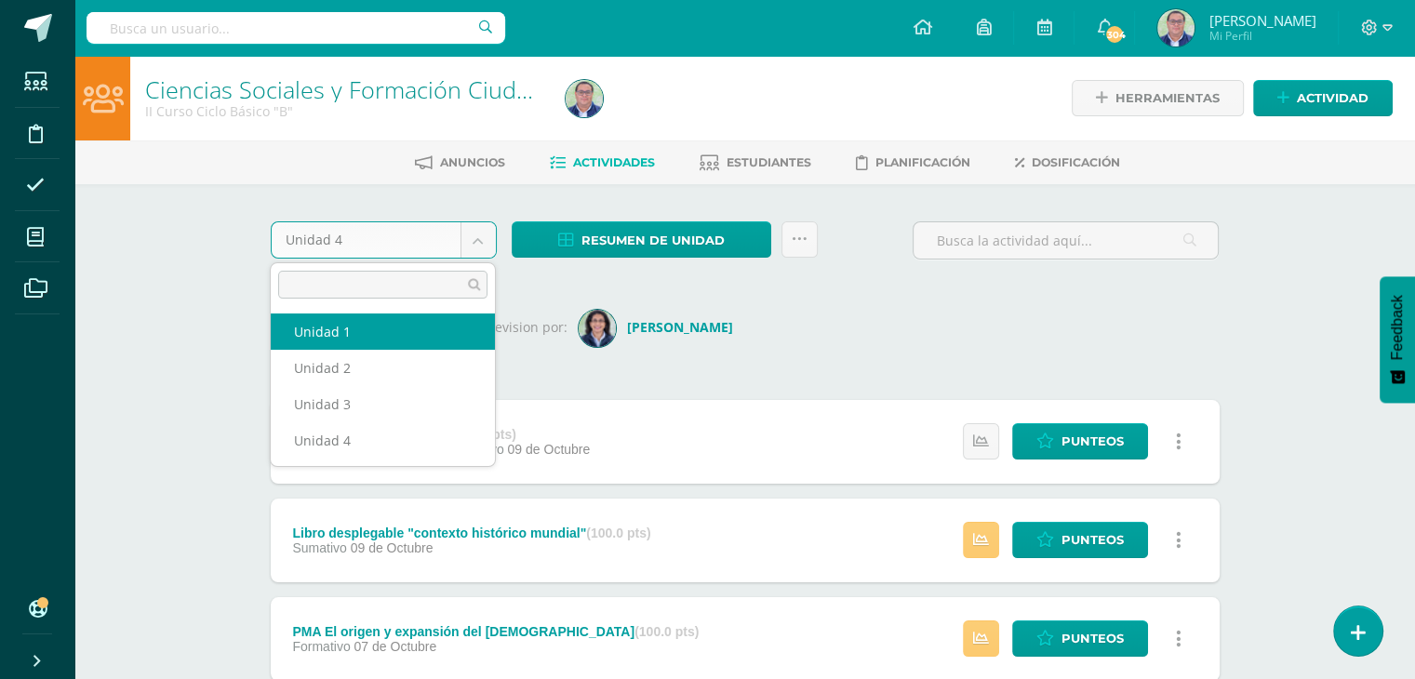
select select "Unidad 1"
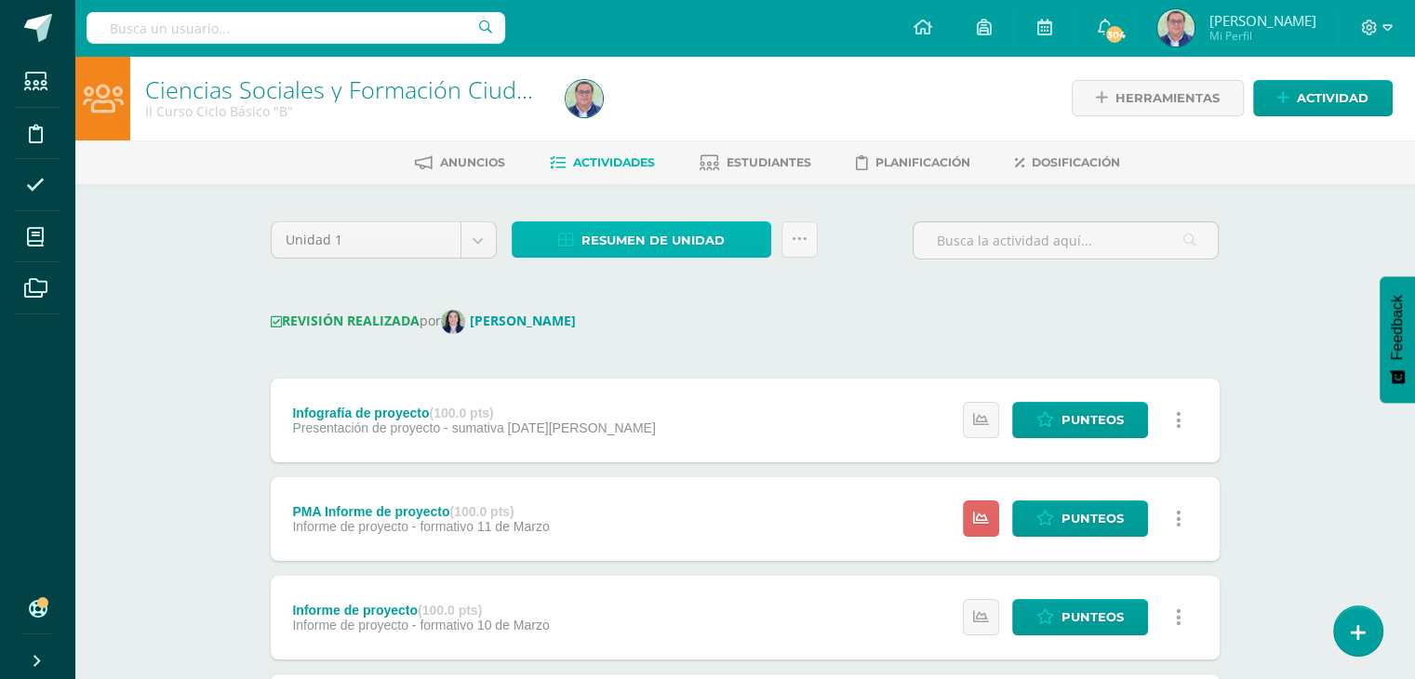
click at [674, 231] on span "Resumen de unidad" at bounding box center [653, 240] width 143 height 34
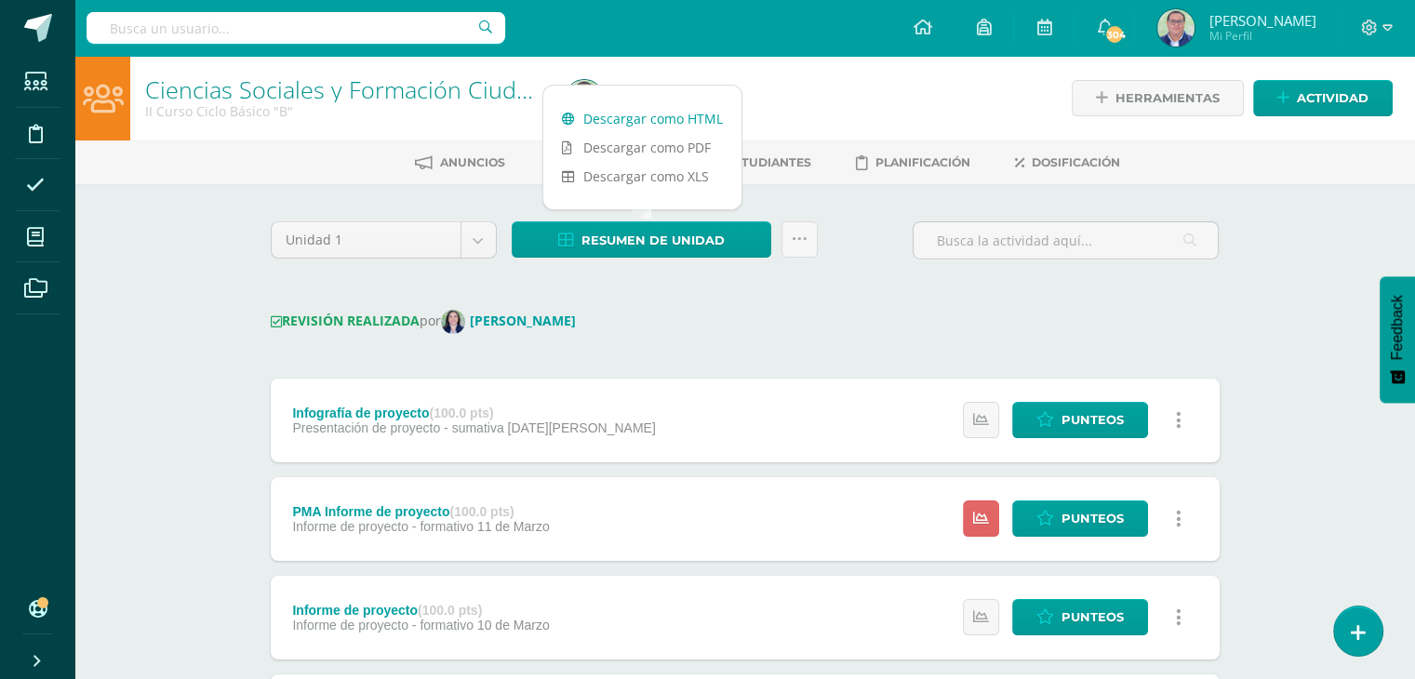
click at [639, 118] on link "Descargar como HTML" at bounding box center [642, 118] width 198 height 29
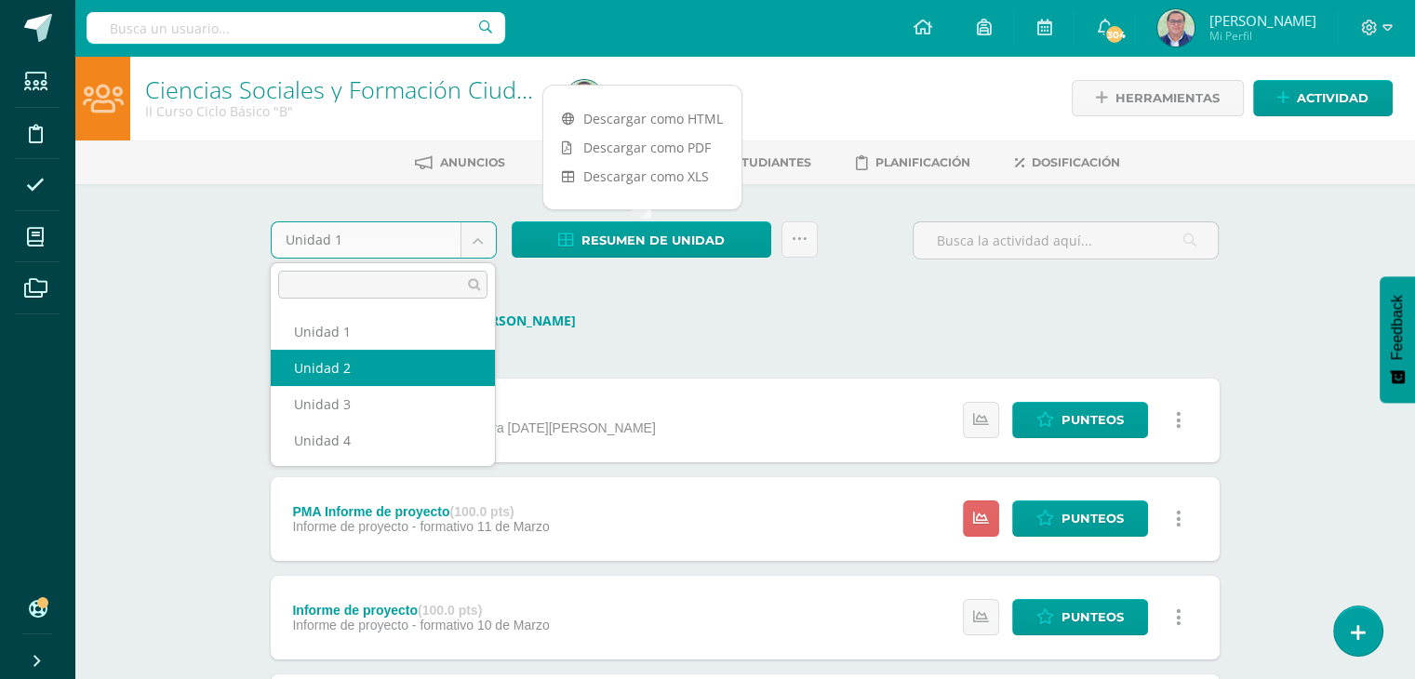
select select "Unidad 2"
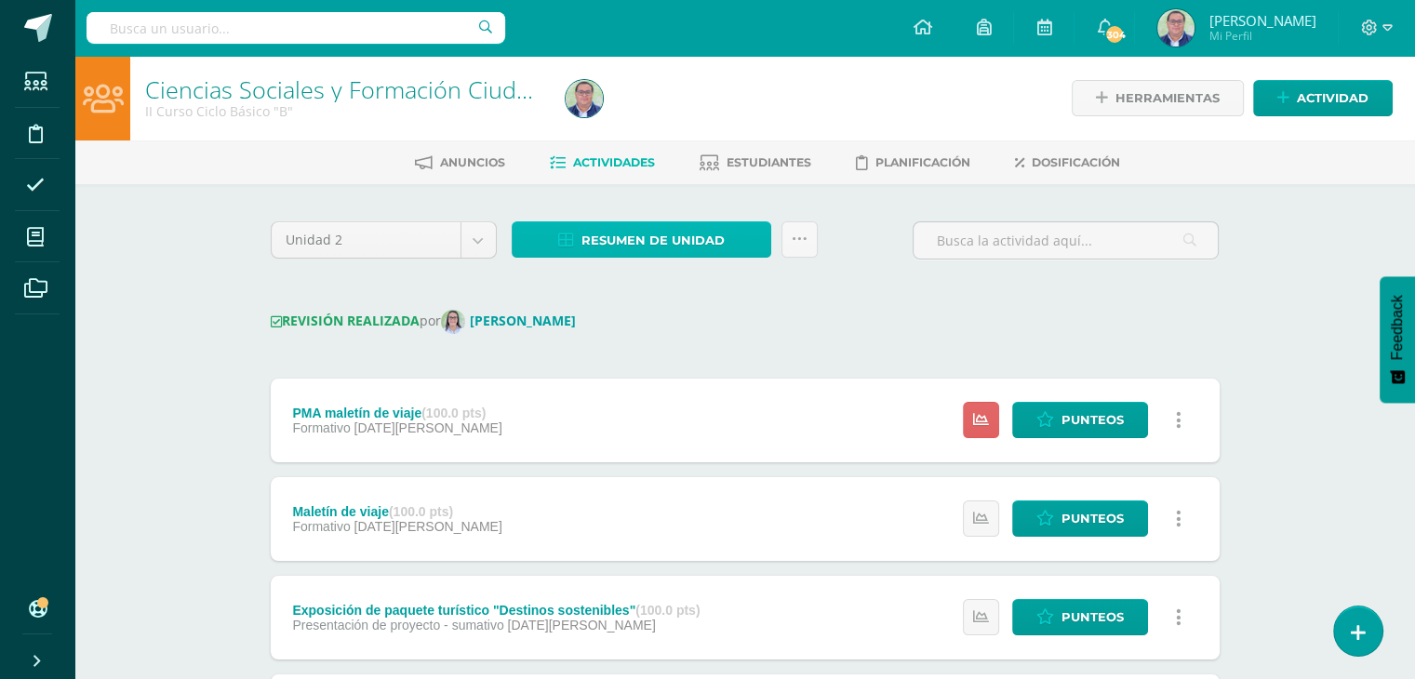
click at [596, 232] on span "Resumen de unidad" at bounding box center [653, 240] width 143 height 34
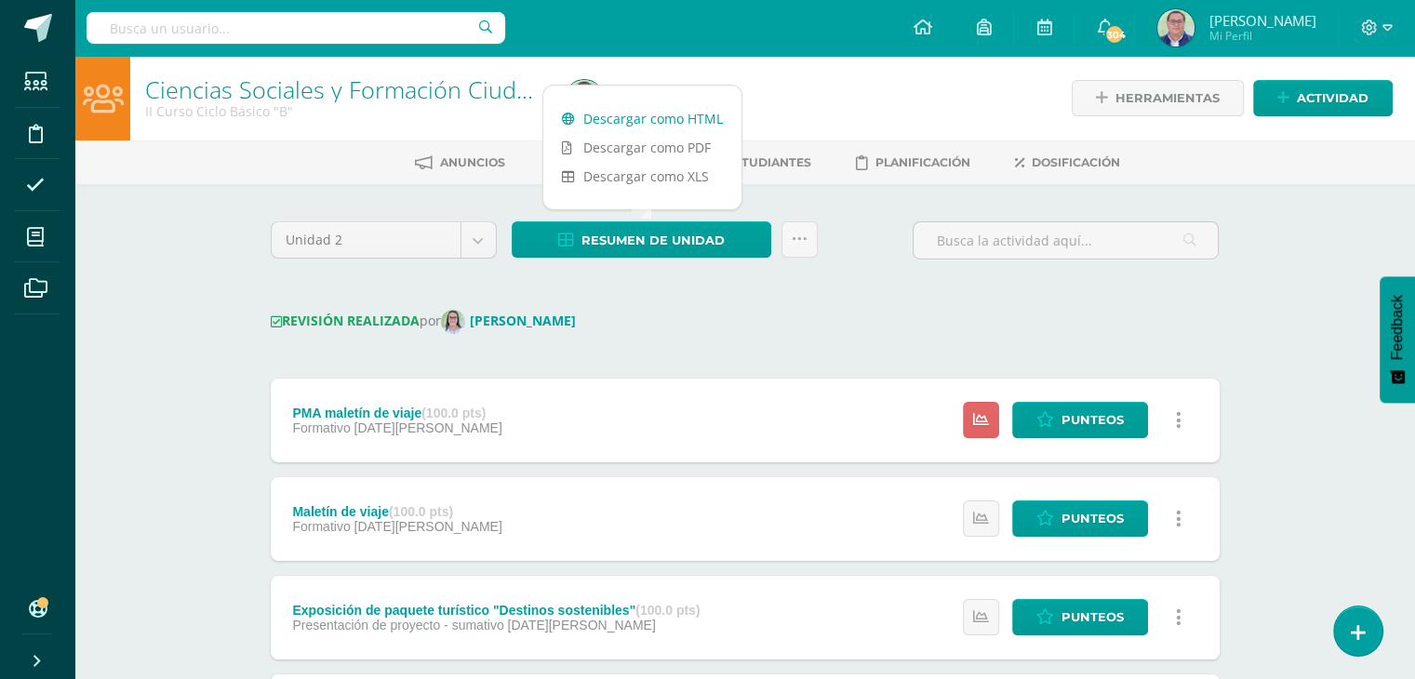
click at [614, 116] on link "Descargar como HTML" at bounding box center [642, 118] width 198 height 29
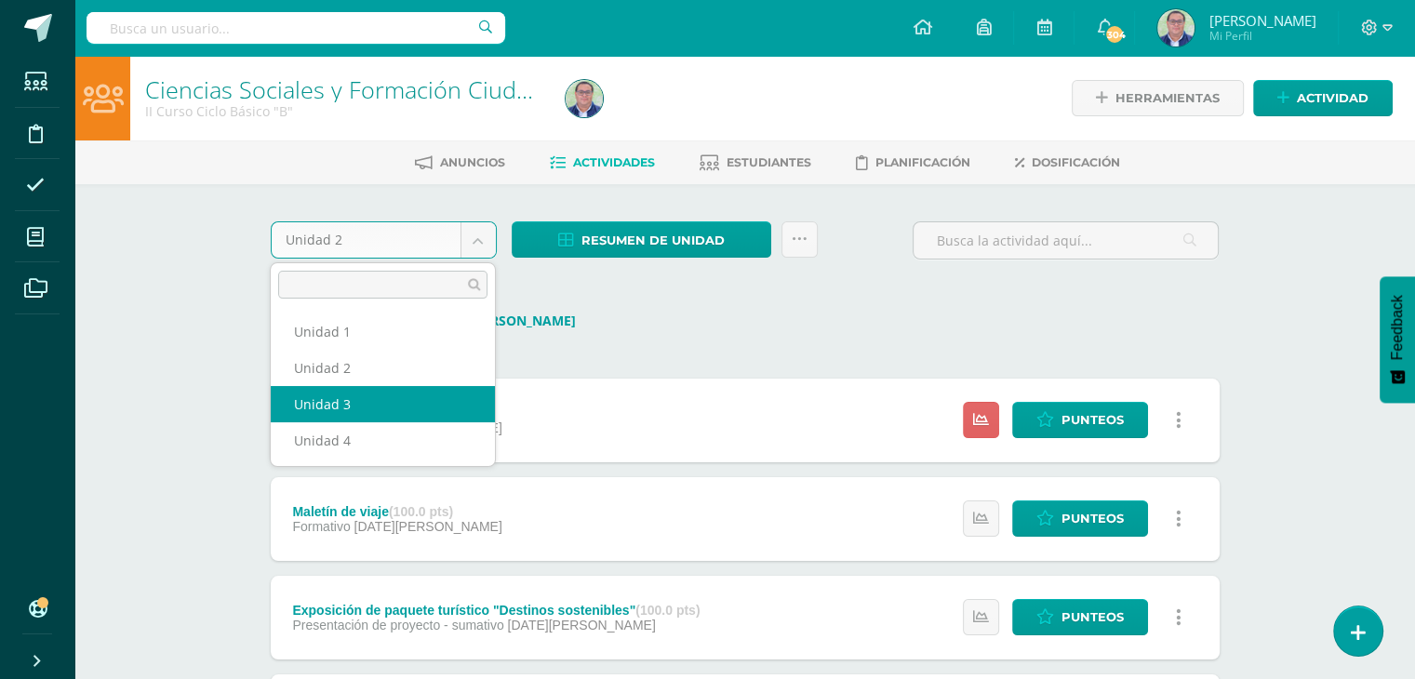
select select "Unidad 3"
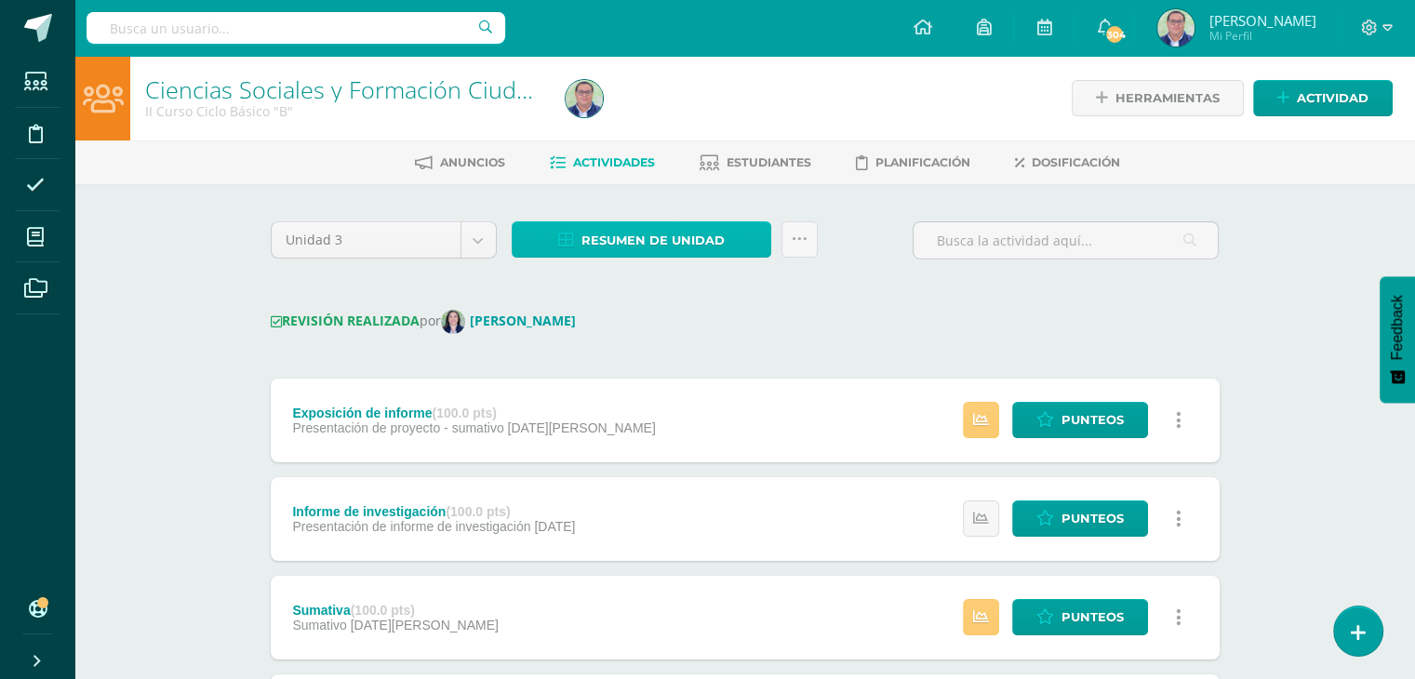
click at [636, 232] on span "Resumen de unidad" at bounding box center [653, 240] width 143 height 34
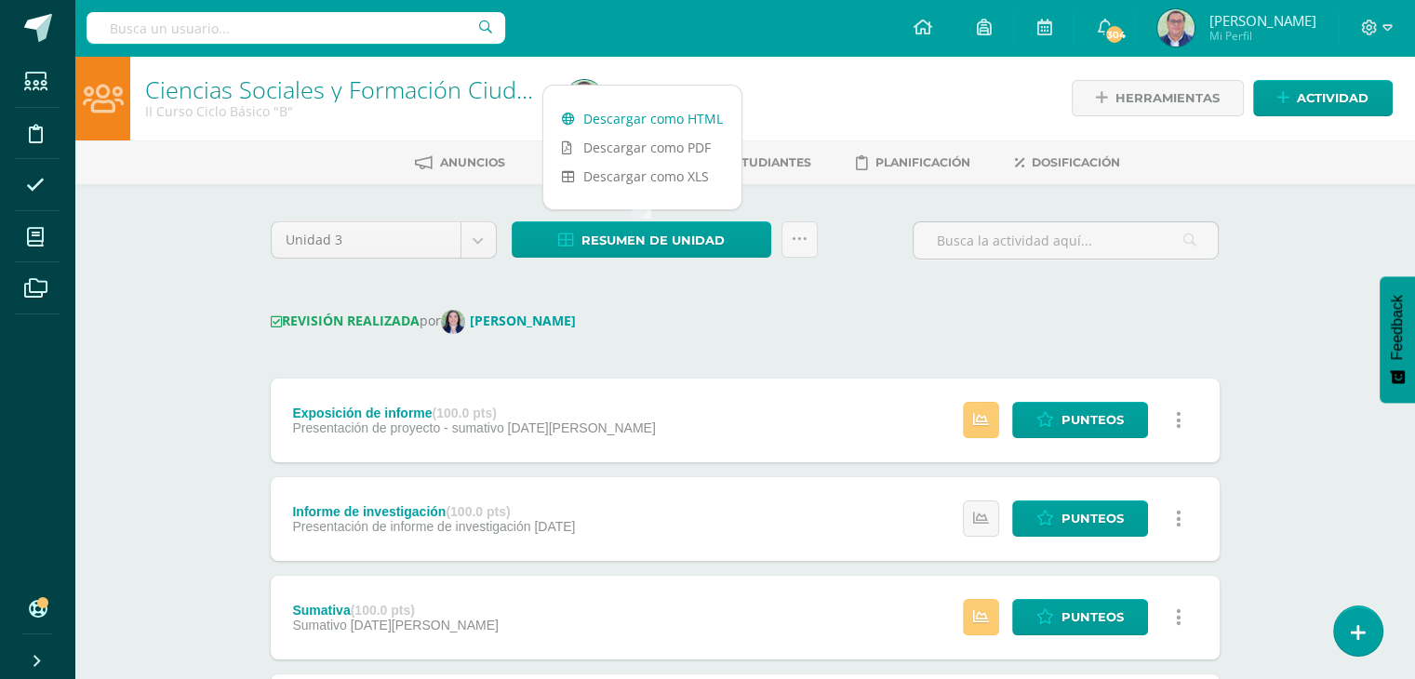
click at [621, 119] on link "Descargar como HTML" at bounding box center [642, 118] width 198 height 29
click at [476, 244] on body "Estudiantes Disciplina Asistencia Mis cursos Archivos Soporte Ayuda Reportar un…" at bounding box center [707, 687] width 1415 height 1375
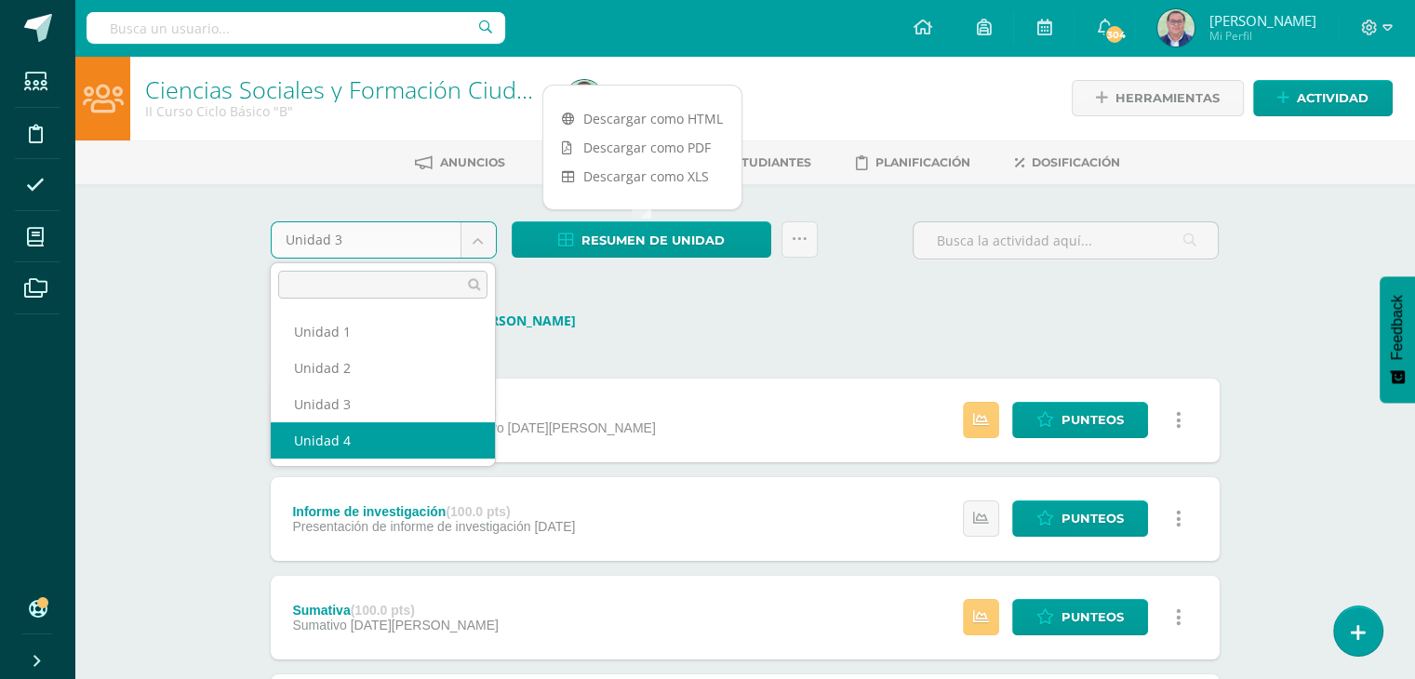
select select "Unidad 4"
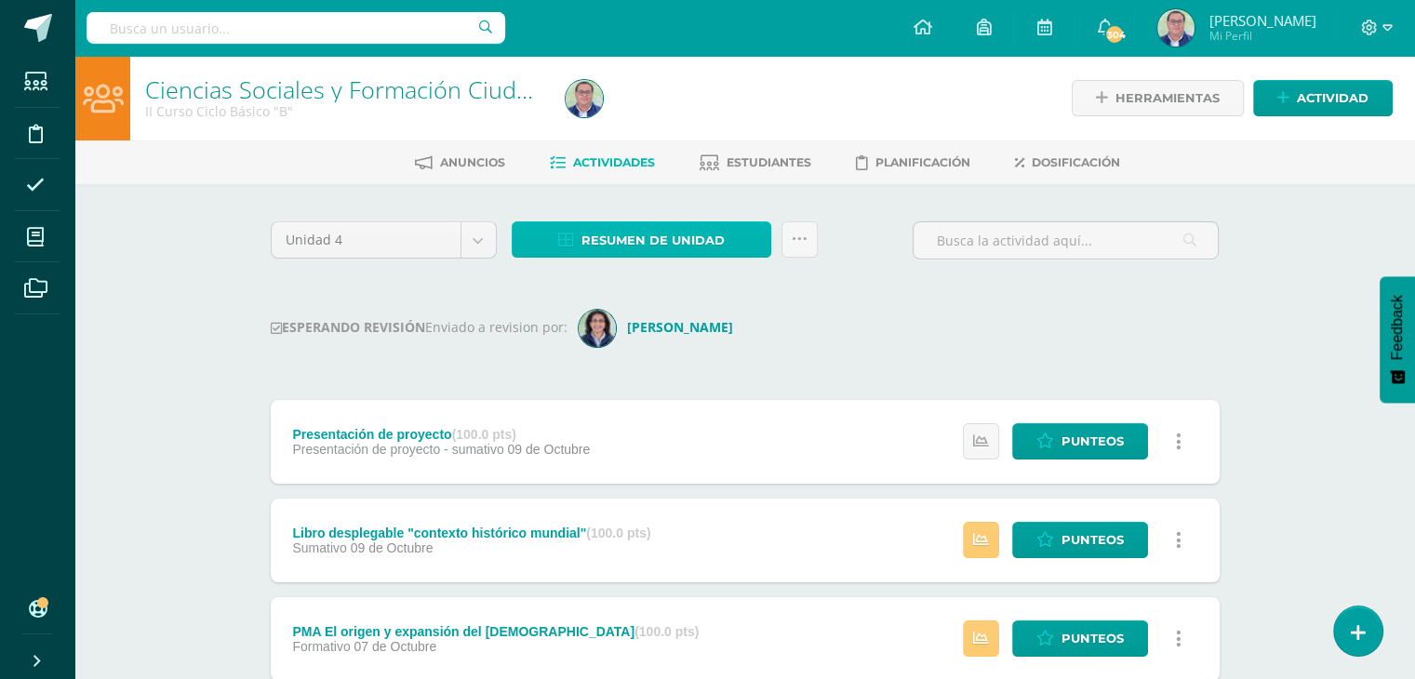
click at [616, 243] on span "Resumen de unidad" at bounding box center [653, 240] width 143 height 34
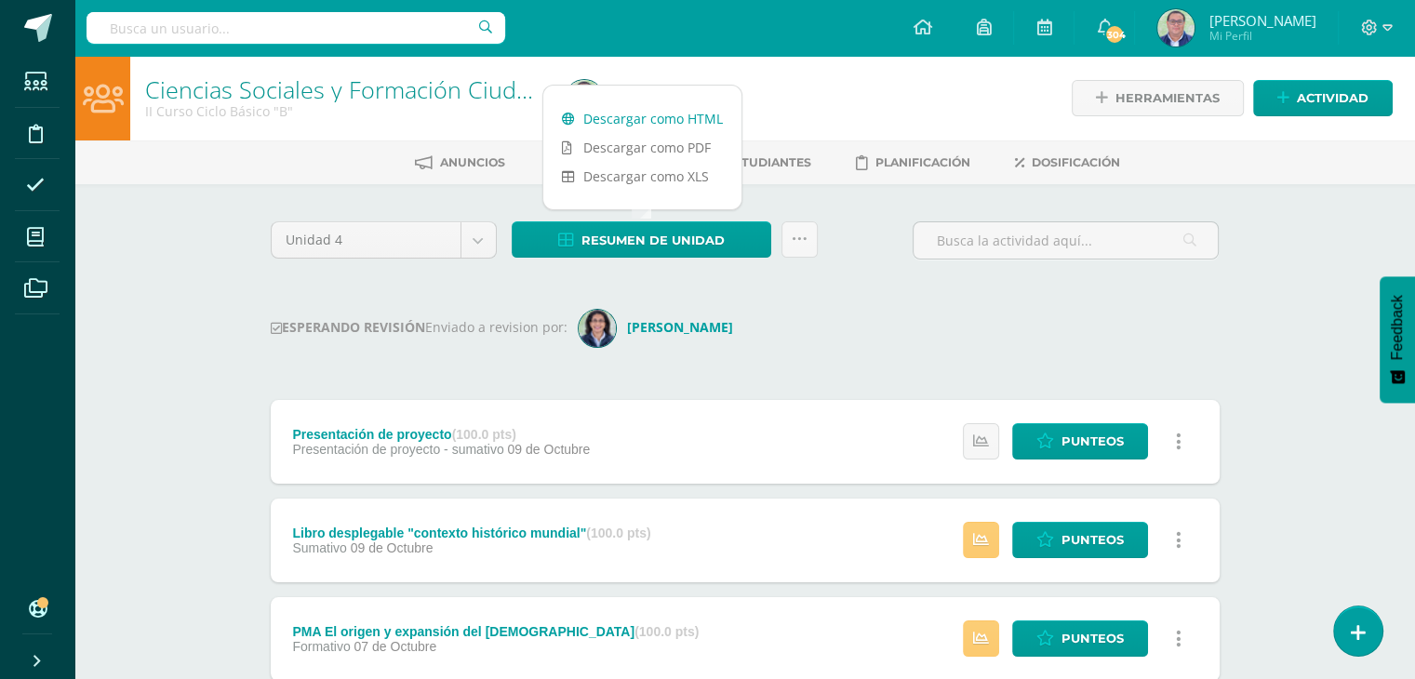
click at [624, 111] on link "Descargar como HTML" at bounding box center [642, 118] width 198 height 29
